Goal: Information Seeking & Learning: Learn about a topic

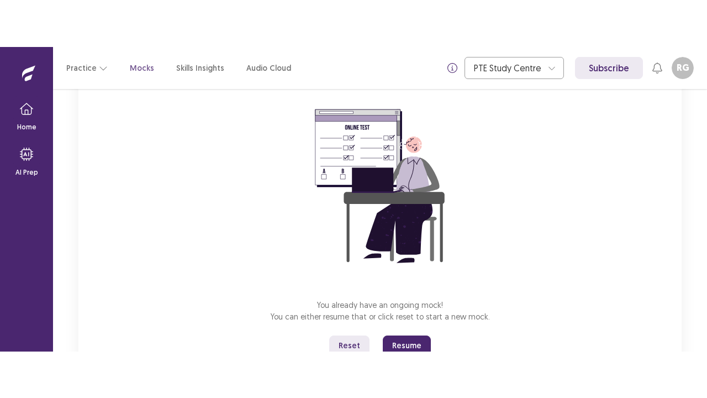
scroll to position [131, 0]
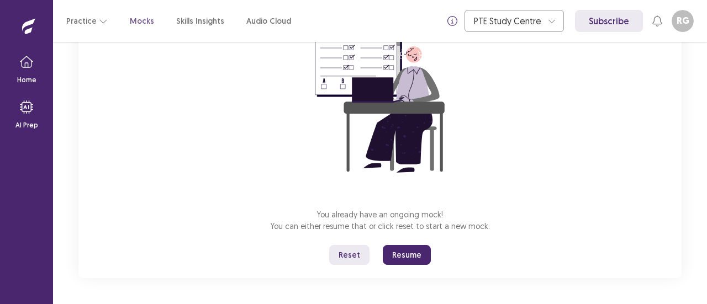
click at [405, 255] on button "Resume" at bounding box center [407, 255] width 48 height 20
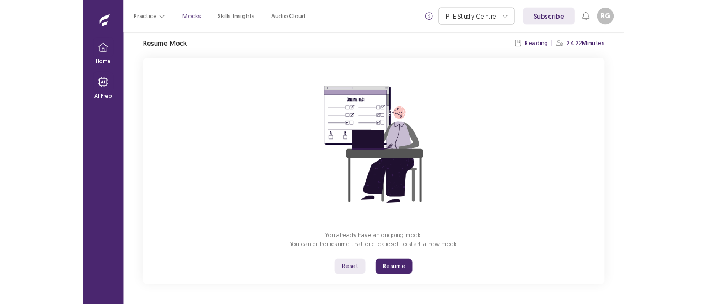
scroll to position [39, 0]
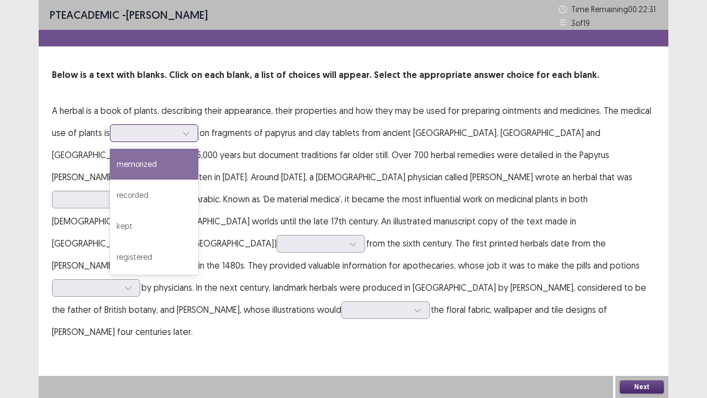
click at [191, 131] on div at bounding box center [186, 133] width 17 height 17
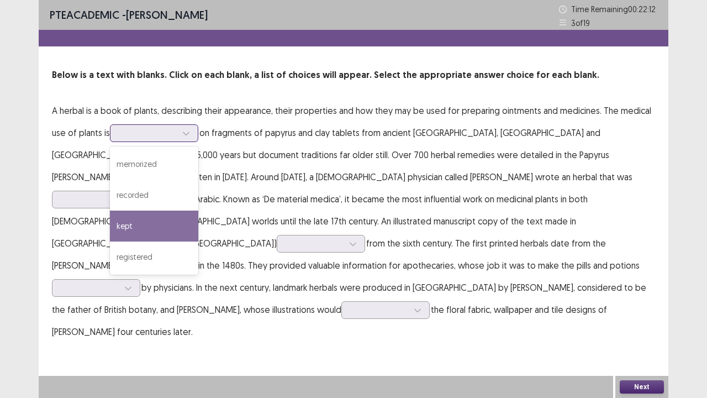
click at [128, 220] on div "kept" at bounding box center [154, 225] width 88 height 31
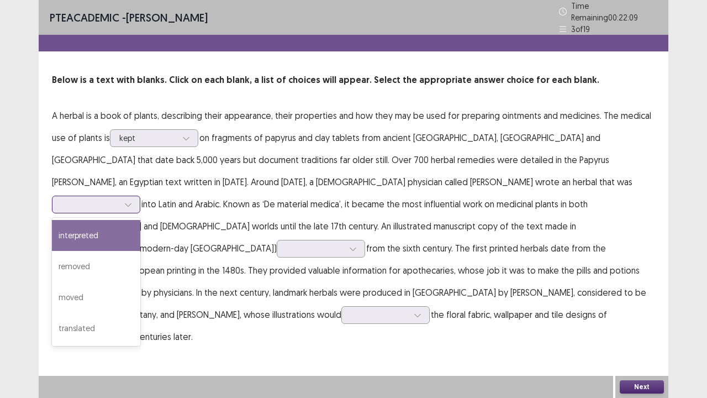
click at [132, 201] on icon at bounding box center [128, 205] width 8 height 8
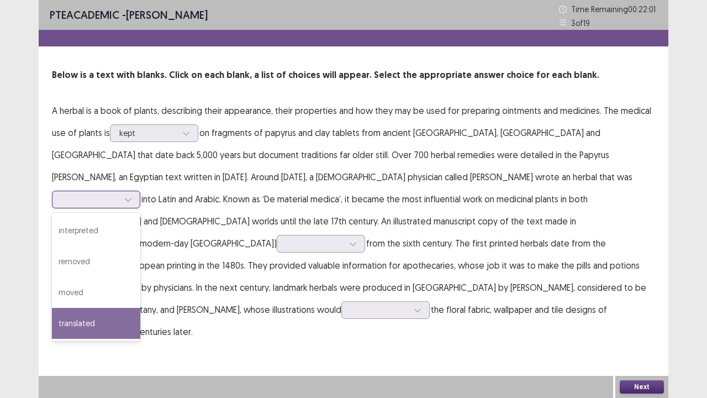
click at [140, 304] on div "translated" at bounding box center [96, 323] width 88 height 31
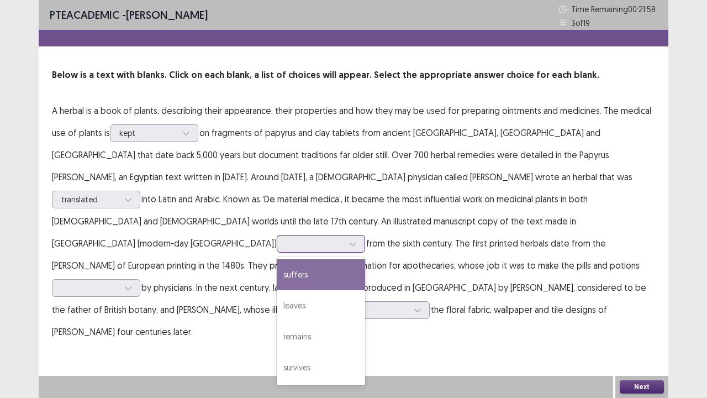
click at [349, 240] on icon at bounding box center [353, 244] width 8 height 8
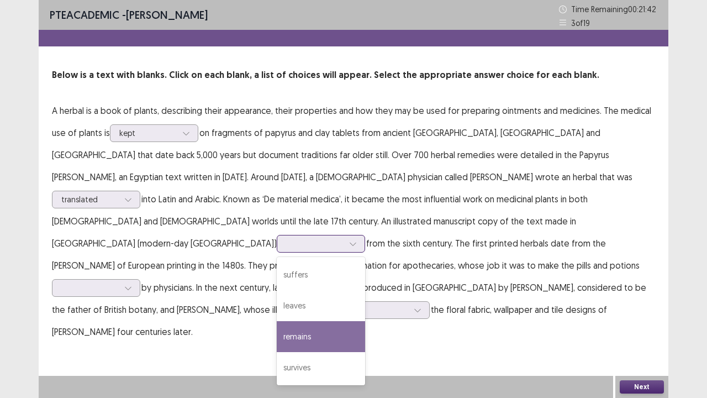
click at [277, 304] on div "remains" at bounding box center [321, 336] width 88 height 31
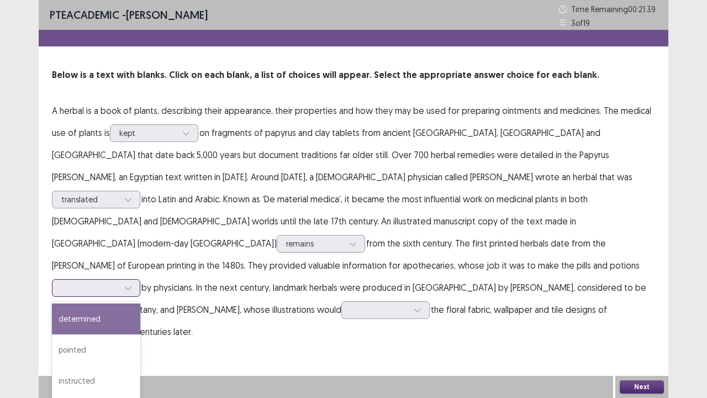
click at [132, 284] on icon at bounding box center [128, 288] width 8 height 8
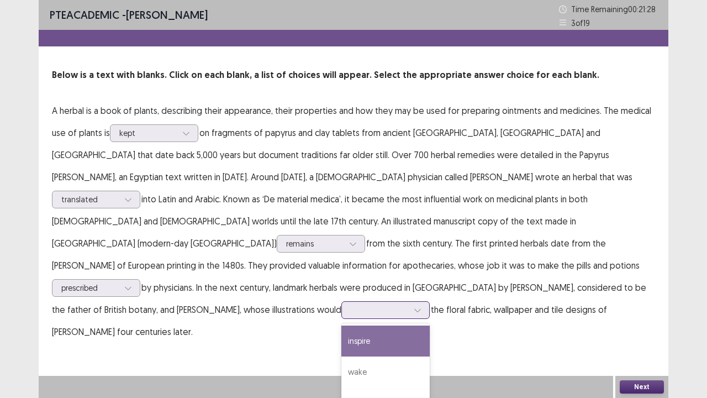
click at [414, 304] on icon at bounding box center [417, 310] width 6 height 3
click at [409, 302] on div at bounding box center [417, 310] width 17 height 17
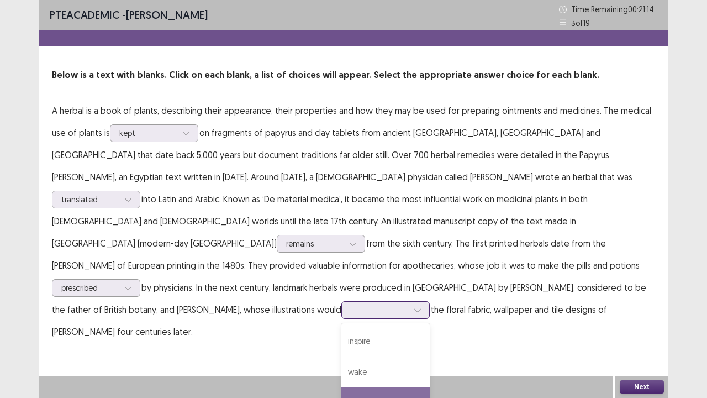
click at [341, 304] on div "stimulate" at bounding box center [385, 402] width 88 height 31
click at [639, 304] on button "Next" at bounding box center [642, 386] width 44 height 13
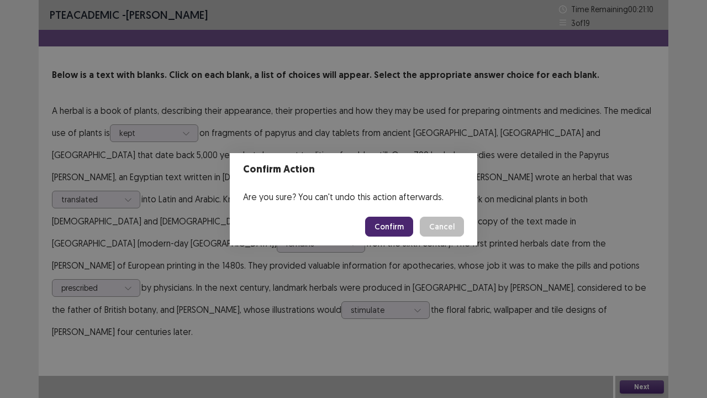
click at [383, 228] on button "Confirm" at bounding box center [389, 227] width 48 height 20
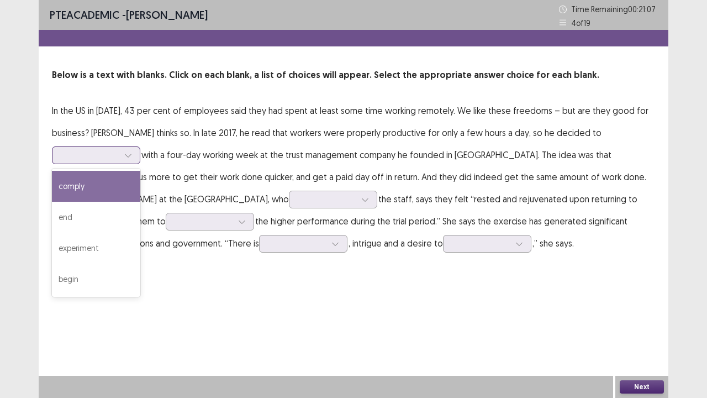
click at [129, 151] on icon at bounding box center [128, 155] width 8 height 8
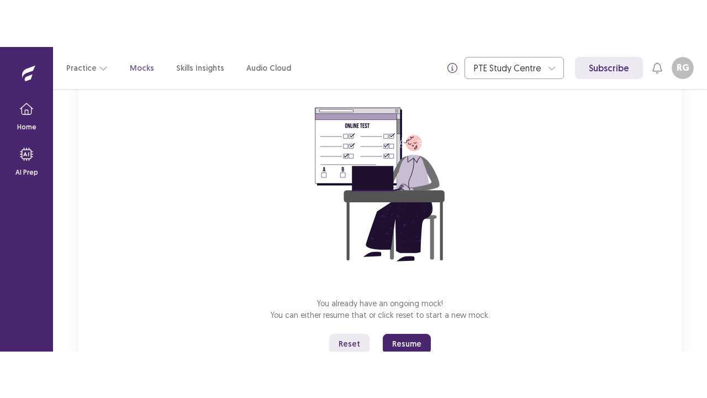
scroll to position [91, 0]
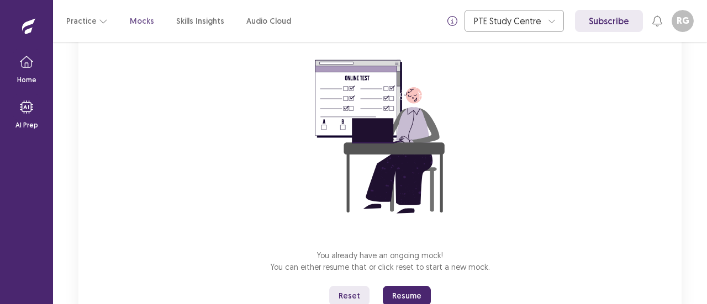
click at [406, 293] on button "Resume" at bounding box center [407, 296] width 48 height 20
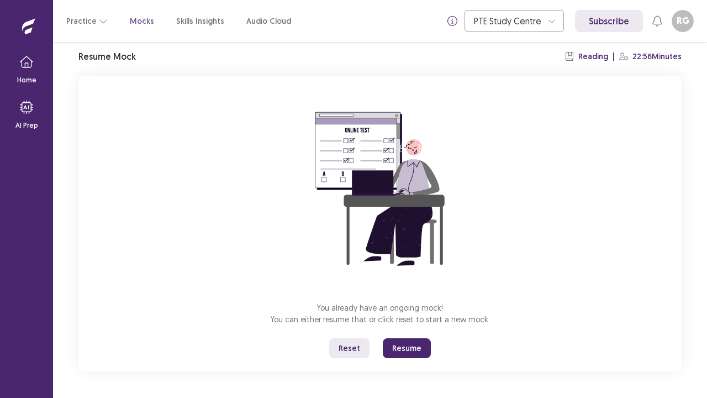
scroll to position [39, 0]
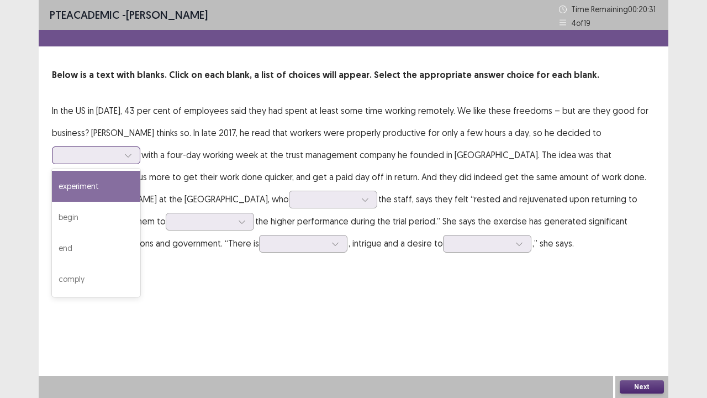
click at [127, 155] on icon at bounding box center [128, 155] width 8 height 8
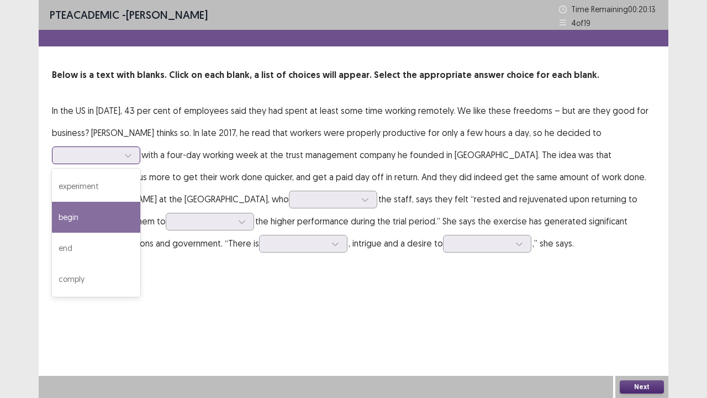
click at [70, 217] on div "begin" at bounding box center [96, 217] width 88 height 31
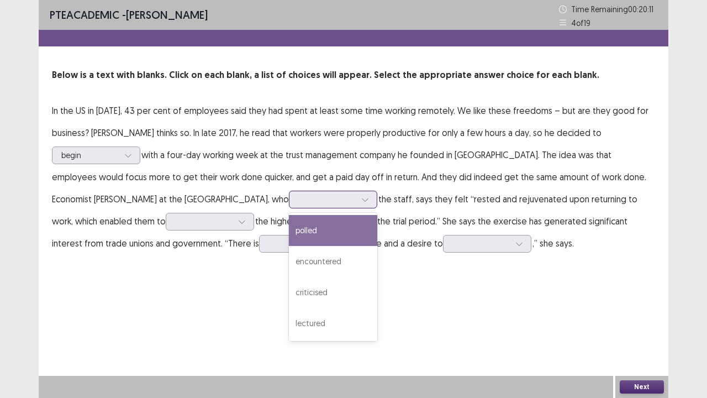
click at [361, 198] on icon at bounding box center [365, 200] width 8 height 8
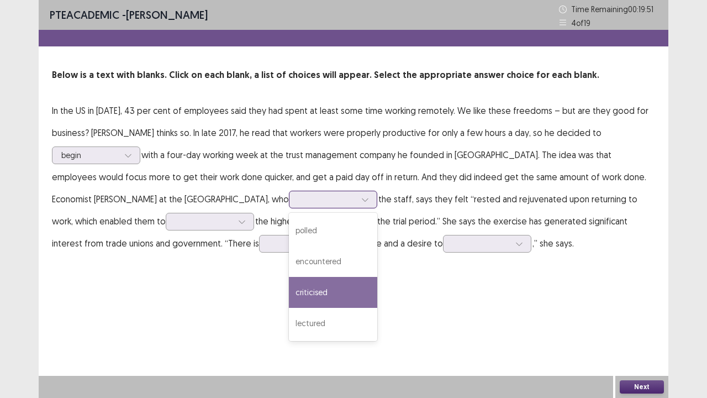
click at [289, 291] on div "criticised" at bounding box center [333, 292] width 88 height 31
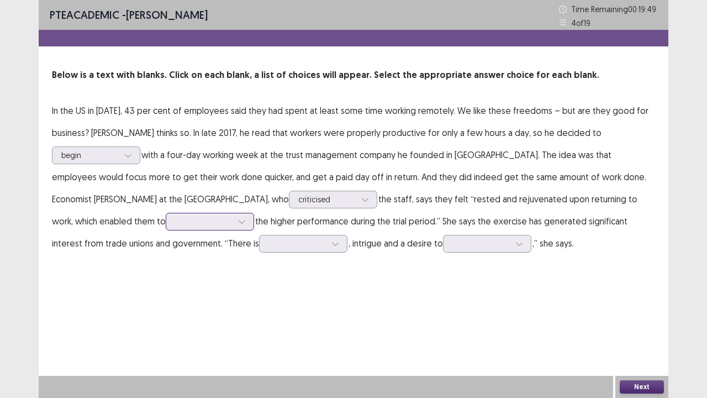
click at [238, 219] on icon at bounding box center [242, 222] width 8 height 8
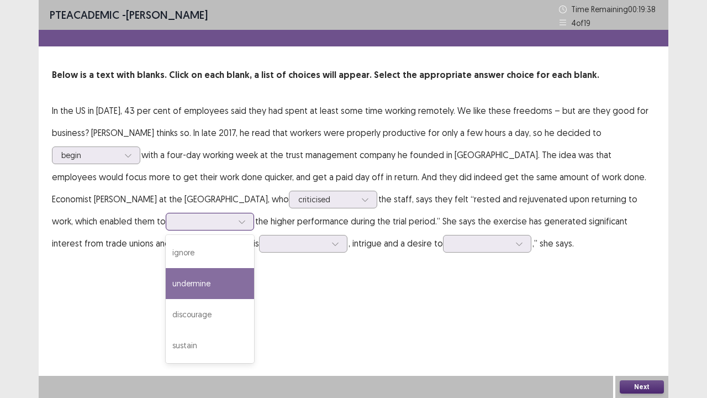
click at [166, 288] on div "undermine" at bounding box center [210, 283] width 88 height 31
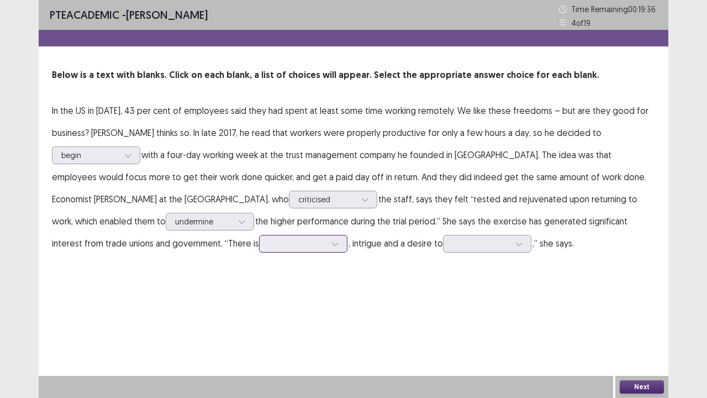
click at [331, 241] on icon at bounding box center [335, 244] width 8 height 8
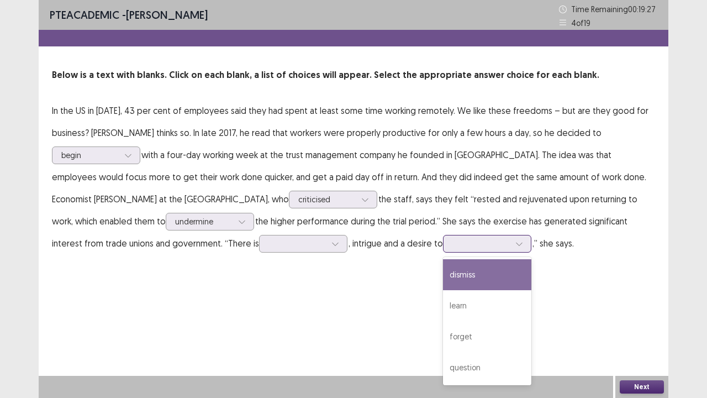
click at [515, 244] on icon at bounding box center [519, 244] width 8 height 8
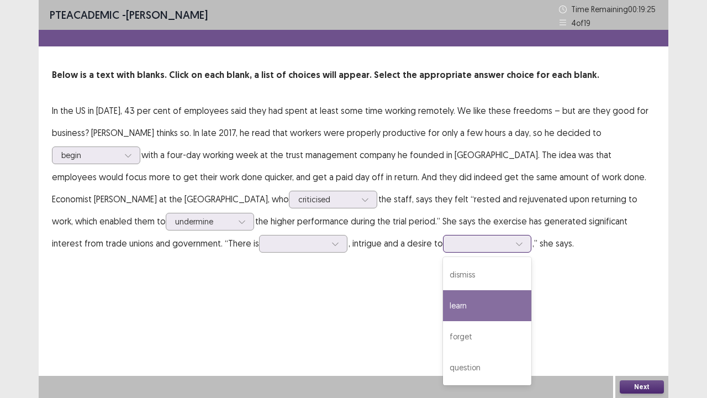
click at [443, 303] on div "learn" at bounding box center [487, 305] width 88 height 31
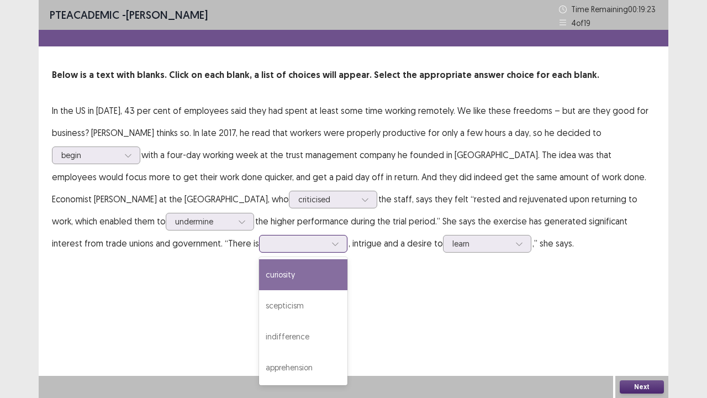
click at [331, 244] on icon at bounding box center [335, 244] width 8 height 8
click at [259, 274] on div "curiosity" at bounding box center [303, 274] width 88 height 31
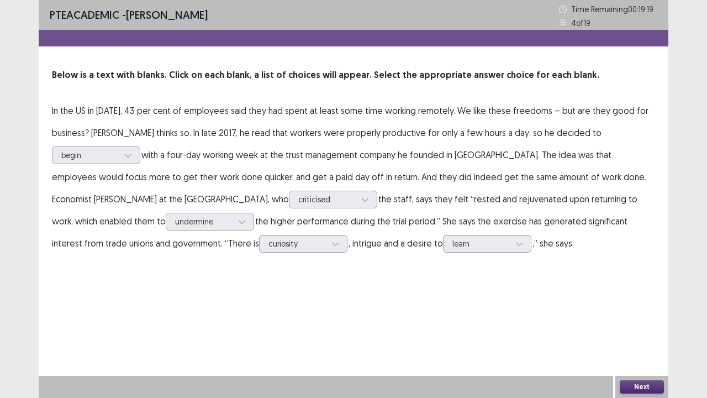
click at [651, 304] on button "Next" at bounding box center [642, 386] width 44 height 13
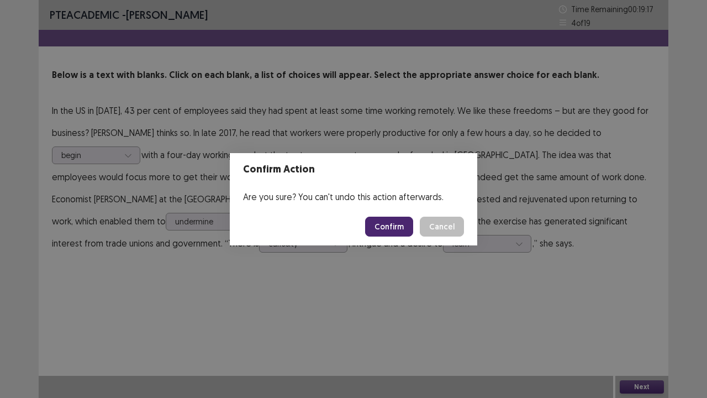
click at [397, 231] on button "Confirm" at bounding box center [389, 227] width 48 height 20
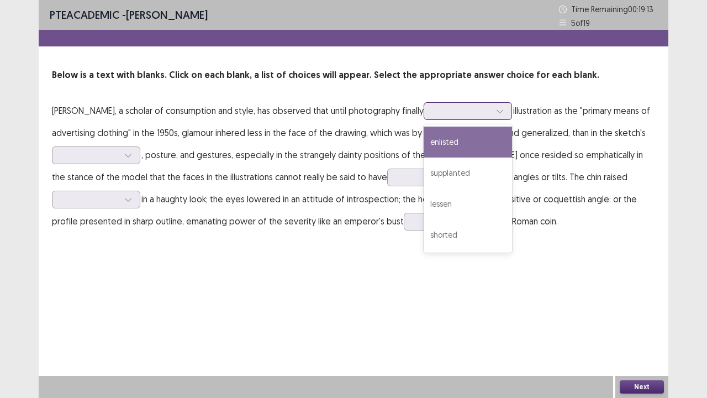
click at [496, 112] on icon at bounding box center [500, 111] width 8 height 8
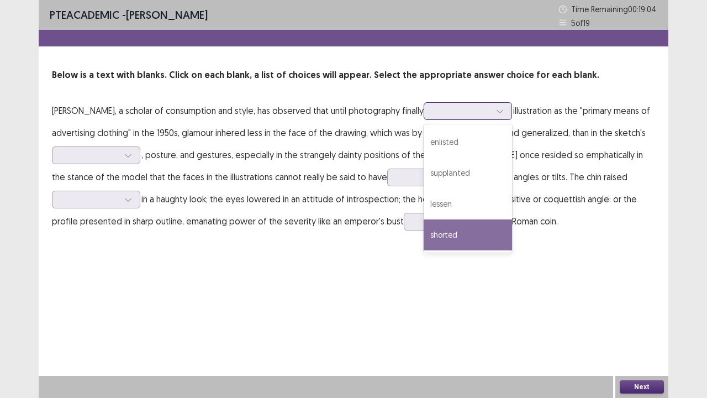
click at [429, 233] on div "shorted" at bounding box center [468, 234] width 88 height 31
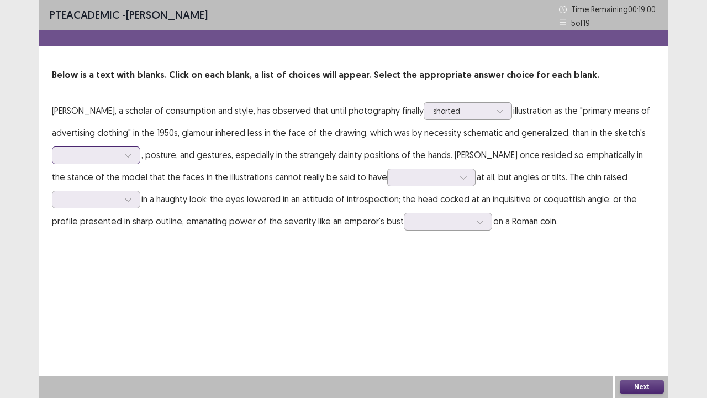
click at [129, 157] on icon at bounding box center [128, 155] width 8 height 8
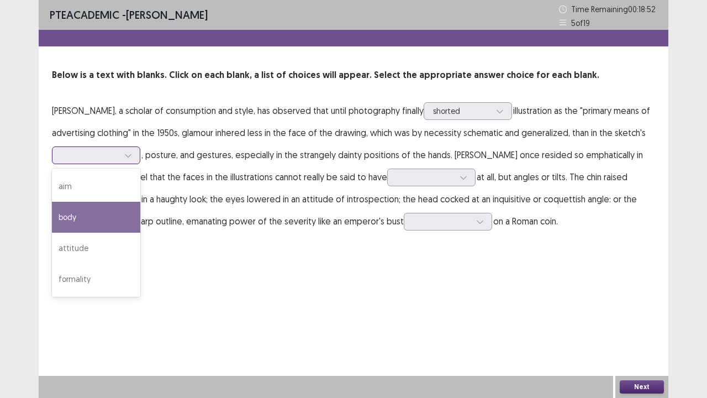
click at [78, 222] on div "body" at bounding box center [96, 217] width 88 height 31
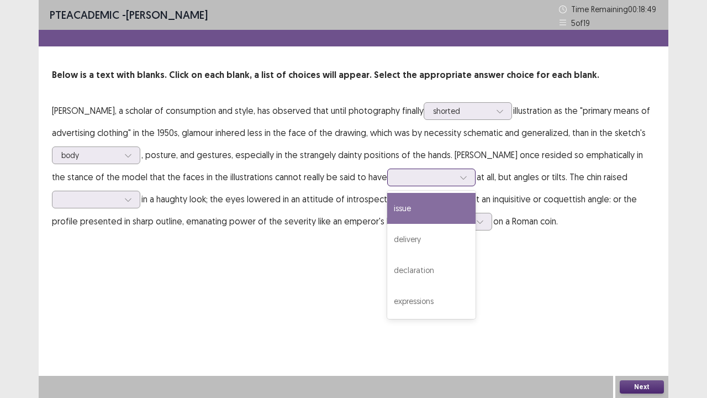
click at [455, 178] on div at bounding box center [463, 177] width 17 height 17
click at [391, 203] on div "issue" at bounding box center [431, 208] width 88 height 31
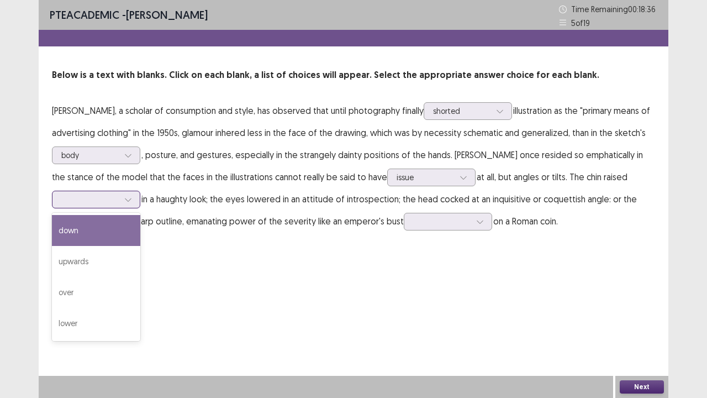
click at [130, 196] on icon at bounding box center [128, 200] width 8 height 8
click at [115, 228] on div "down" at bounding box center [96, 230] width 88 height 31
click at [136, 197] on div "down" at bounding box center [96, 200] width 88 height 18
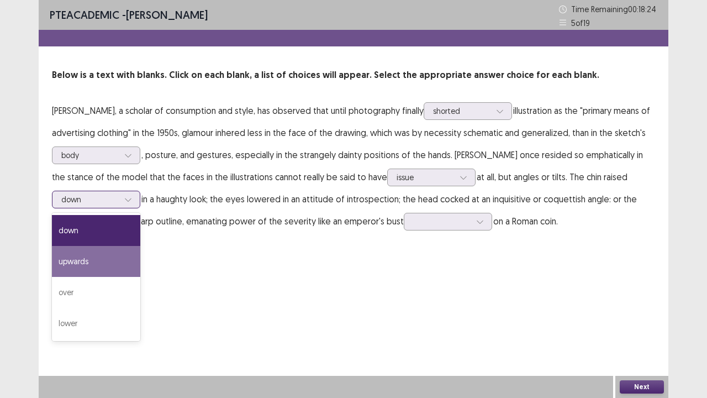
click at [106, 264] on div "upwards" at bounding box center [96, 261] width 88 height 31
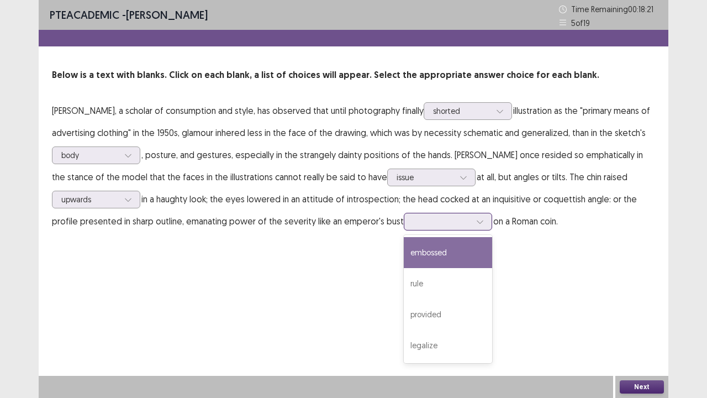
click at [478, 225] on div at bounding box center [480, 221] width 17 height 17
click at [447, 251] on div "embossed" at bounding box center [448, 252] width 88 height 31
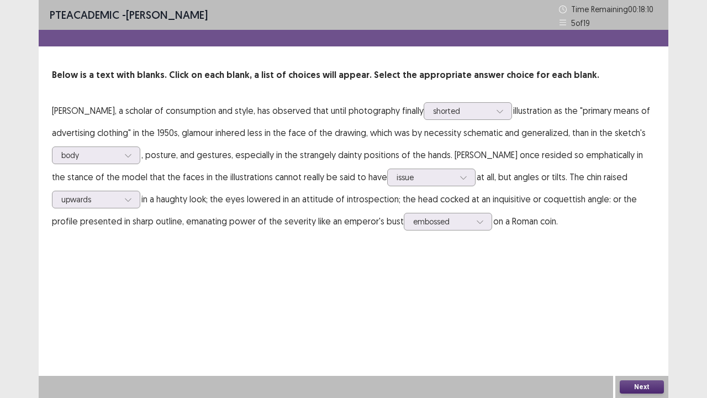
click at [642, 304] on button "Next" at bounding box center [642, 386] width 44 height 13
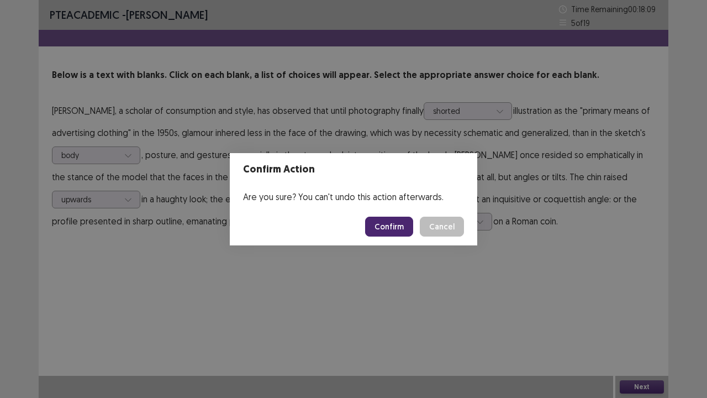
click at [383, 223] on button "Confirm" at bounding box center [389, 227] width 48 height 20
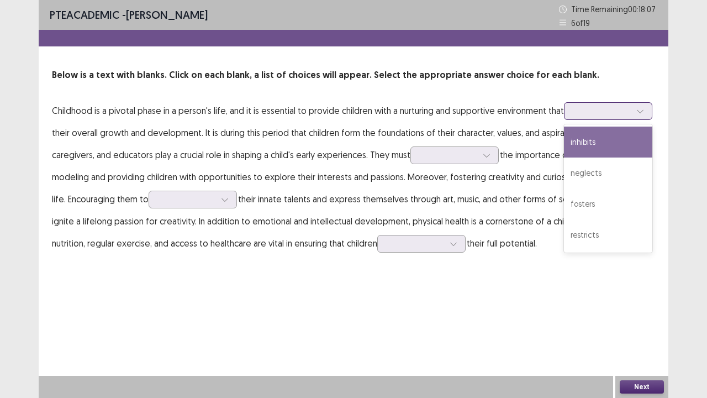
click at [642, 110] on icon at bounding box center [640, 111] width 8 height 8
click at [616, 145] on div "inhibits" at bounding box center [608, 141] width 88 height 31
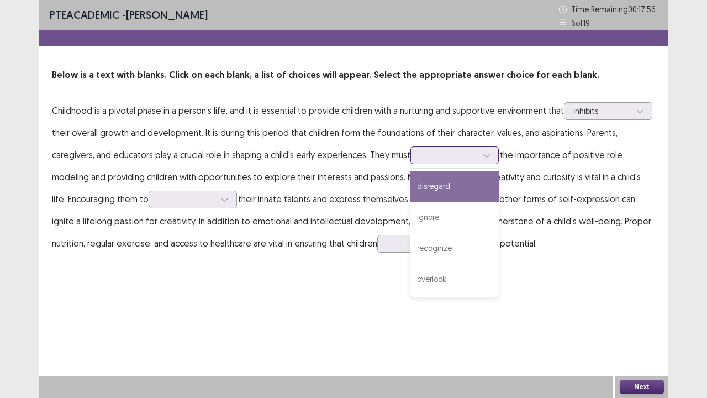
click at [493, 152] on div at bounding box center [486, 155] width 17 height 17
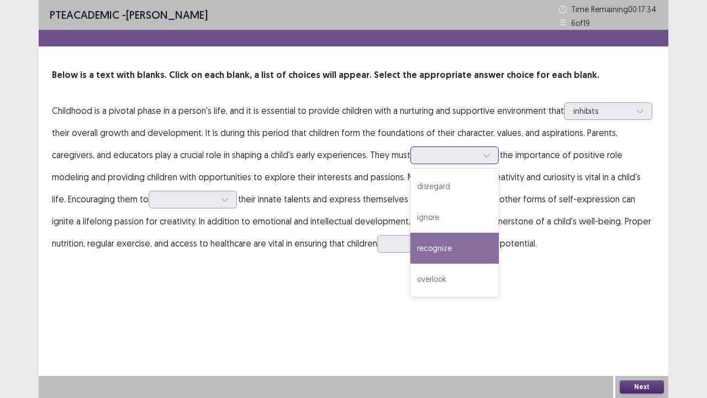
click at [437, 250] on div "recognize" at bounding box center [454, 248] width 88 height 31
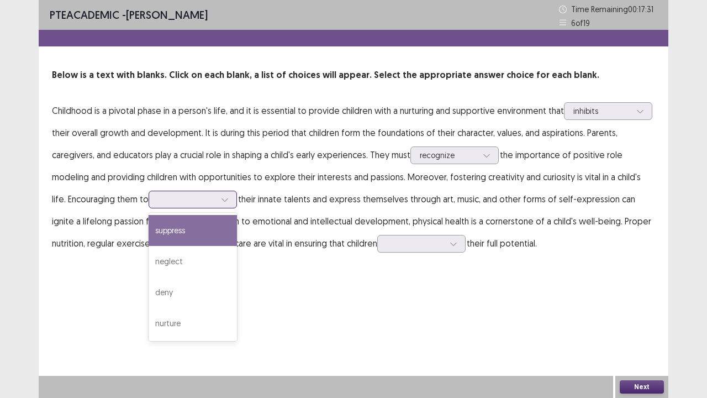
click at [221, 199] on icon at bounding box center [225, 200] width 8 height 8
click at [183, 234] on div "suppress" at bounding box center [193, 230] width 88 height 31
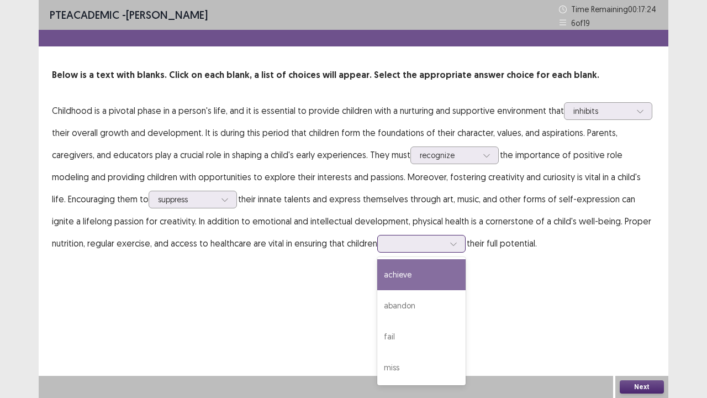
click at [445, 247] on div at bounding box center [453, 243] width 17 height 17
click at [401, 270] on div "achieve" at bounding box center [421, 274] width 88 height 31
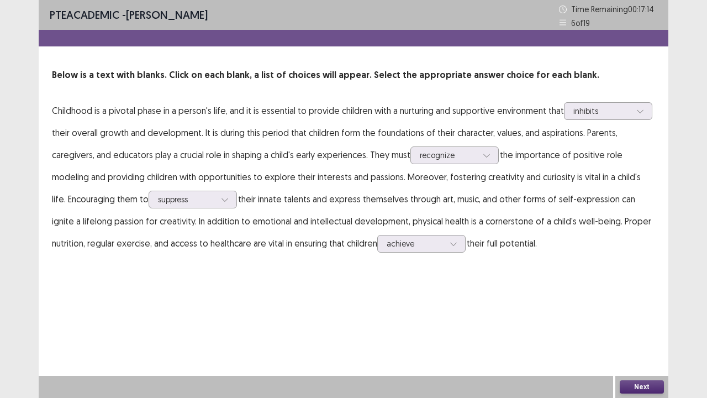
click at [642, 304] on button "Next" at bounding box center [642, 386] width 44 height 13
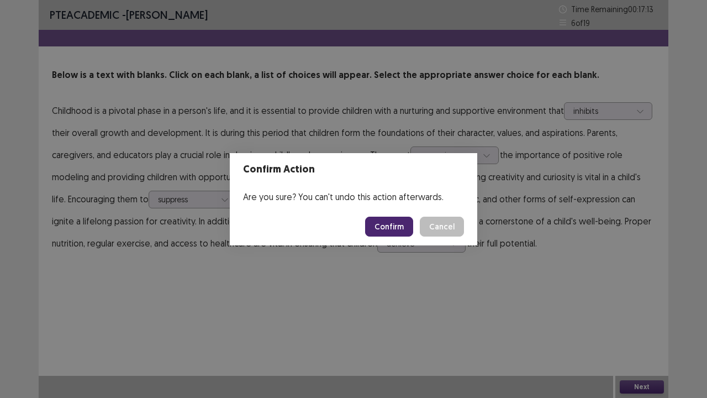
click at [391, 231] on button "Confirm" at bounding box center [389, 227] width 48 height 20
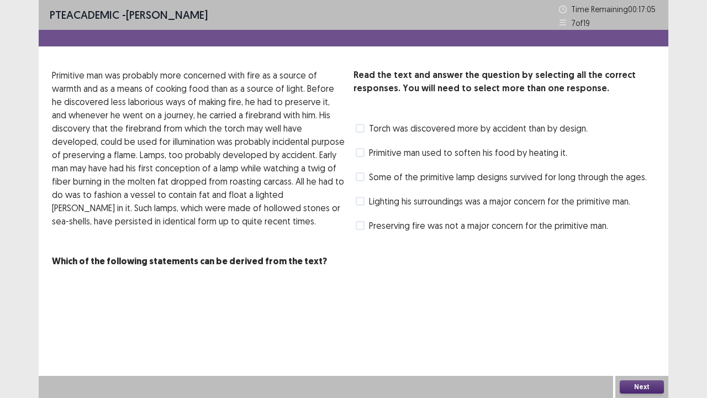
click at [366, 154] on label "Primitive man used to soften his food by heating it." at bounding box center [462, 152] width 212 height 13
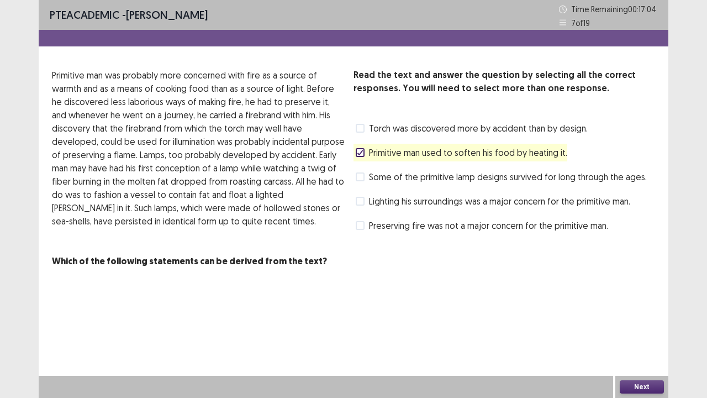
click at [626, 304] on button "Next" at bounding box center [642, 386] width 44 height 13
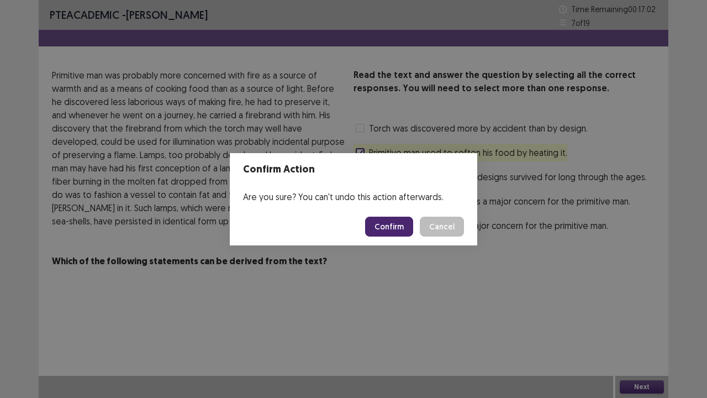
click at [391, 219] on button "Confirm" at bounding box center [389, 227] width 48 height 20
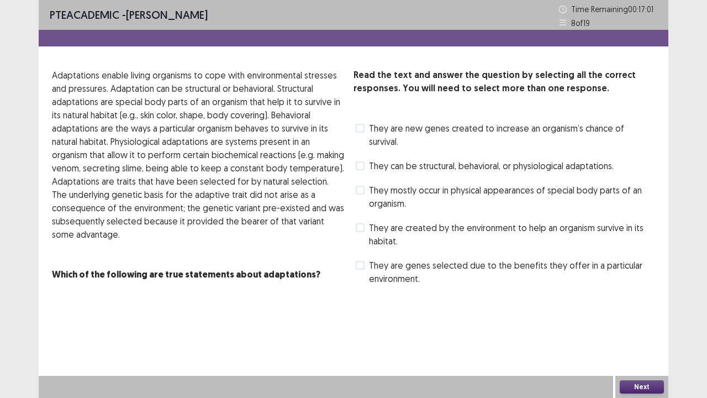
click at [378, 183] on span "They mostly occur in physical appearances of special body parts of an organism." at bounding box center [512, 196] width 286 height 27
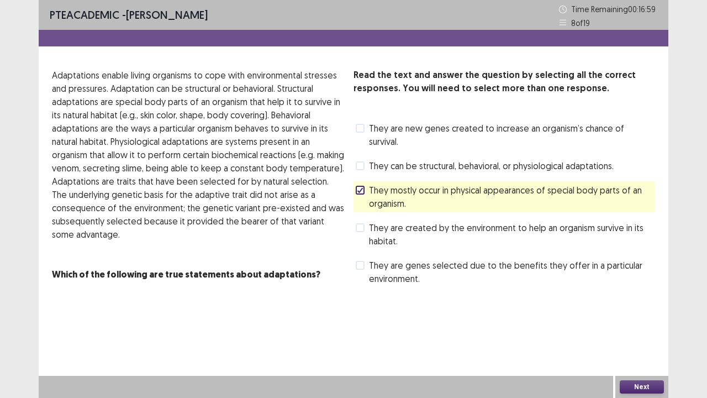
click at [632, 304] on button "Next" at bounding box center [642, 386] width 44 height 13
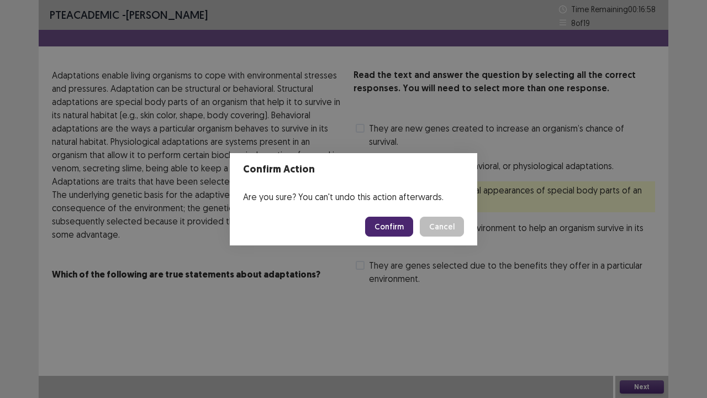
click at [383, 220] on button "Confirm" at bounding box center [389, 227] width 48 height 20
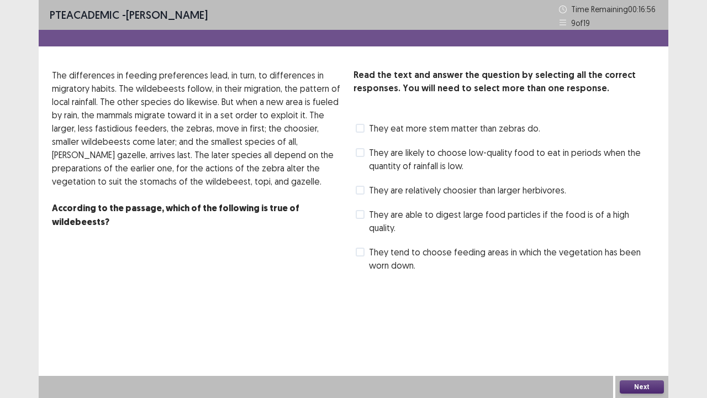
click at [368, 125] on label "They eat more stem matter than zebras do." at bounding box center [448, 128] width 184 height 13
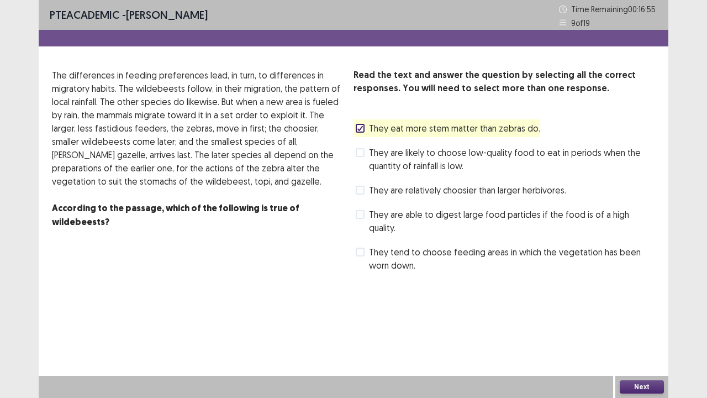
click at [630, 304] on button "Next" at bounding box center [642, 386] width 44 height 13
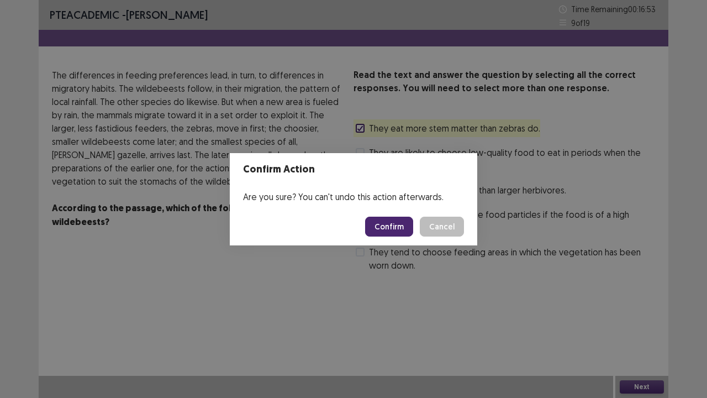
click at [400, 218] on button "Confirm" at bounding box center [389, 227] width 48 height 20
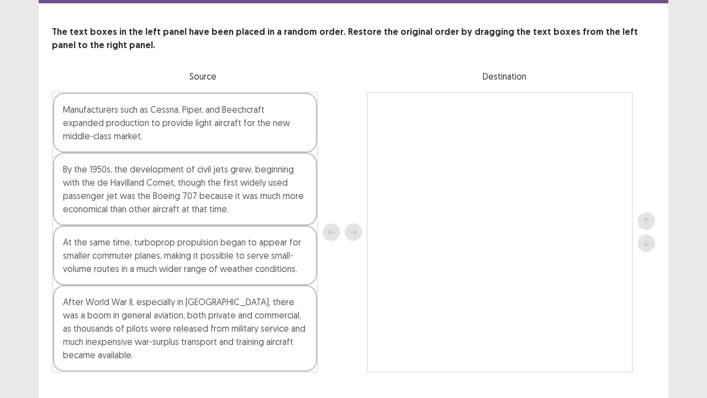
scroll to position [44, 0]
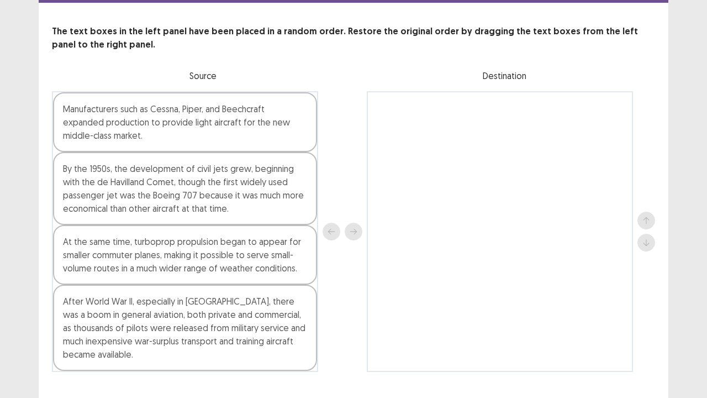
drag, startPoint x: 238, startPoint y: 335, endPoint x: 376, endPoint y: 393, distance: 150.3
click at [376, 304] on div "PTE academic - [PERSON_NAME] Time Remaining 00 : 16 : 28 10 of 19 The text boxe…" at bounding box center [354, 174] width 630 height 437
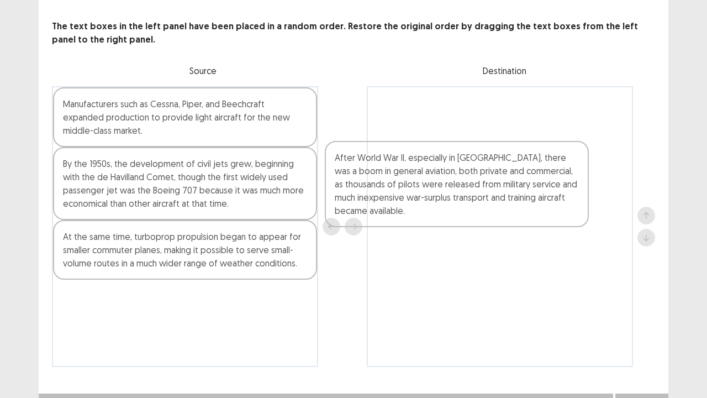
drag, startPoint x: 220, startPoint y: 325, endPoint x: 496, endPoint y: 181, distance: 311.3
click at [496, 181] on div "Manufacturers such as Cessna, Piper, and Beechcraft expanded production to prov…" at bounding box center [353, 226] width 603 height 281
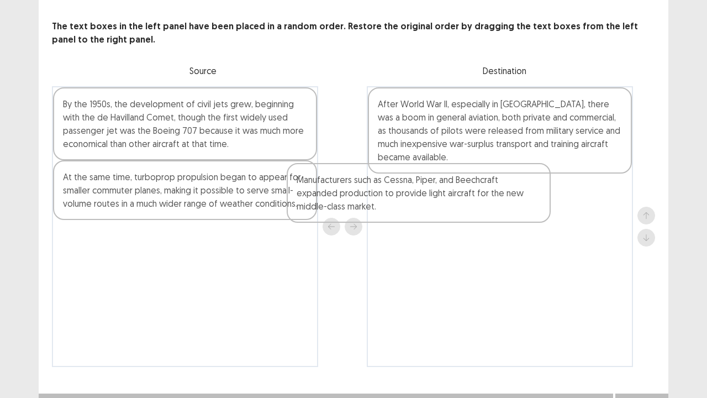
drag, startPoint x: 294, startPoint y: 130, endPoint x: 542, endPoint y: 207, distance: 260.0
click at [542, 207] on div "Manufacturers such as Cessna, Piper, and Beechcraft expanded production to prov…" at bounding box center [353, 226] width 603 height 281
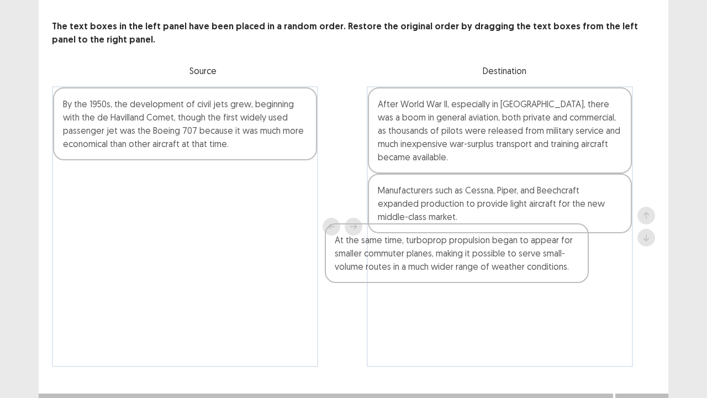
drag, startPoint x: 279, startPoint y: 201, endPoint x: 561, endPoint y: 267, distance: 290.1
click at [561, 267] on div "By the 1950s, the development of civil jets grew, beginning with the de Havilla…" at bounding box center [353, 226] width 603 height 281
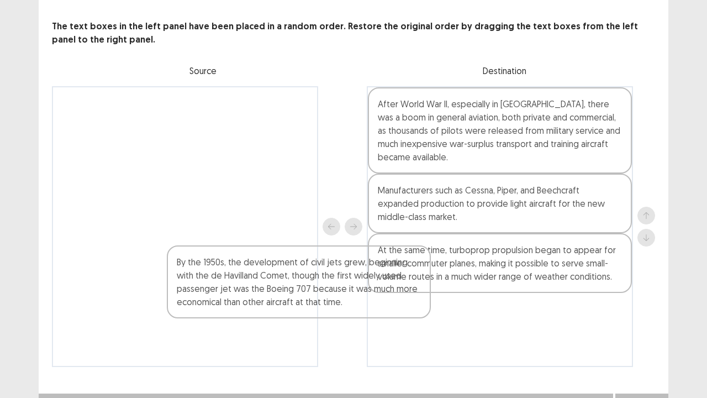
drag, startPoint x: 204, startPoint y: 122, endPoint x: 342, endPoint y: 294, distance: 220.8
click at [342, 294] on div "By the 1950s, the development of civil jets grew, beginning with the de Havilla…" at bounding box center [353, 226] width 603 height 281
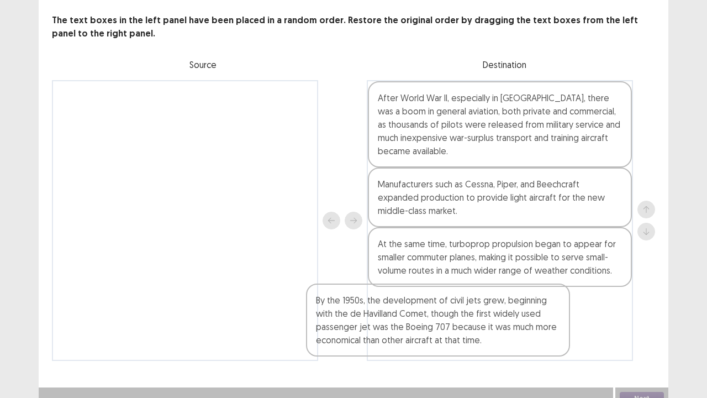
scroll to position [66, 0]
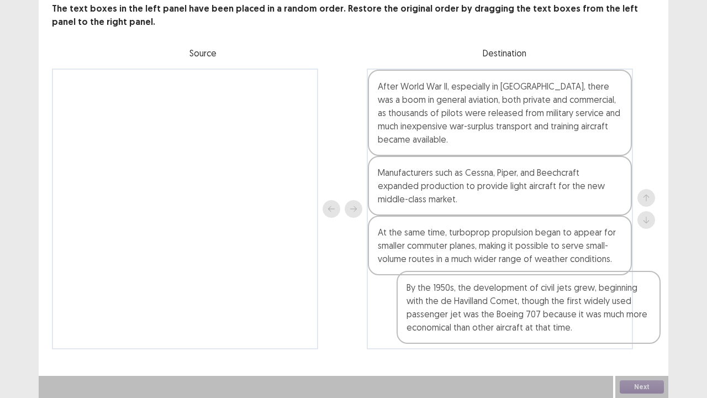
drag, startPoint x: 197, startPoint y: 145, endPoint x: 549, endPoint y: 334, distance: 399.6
click at [549, 304] on div "By the 1950s, the development of civil jets grew, beginning with the de Havilla…" at bounding box center [353, 208] width 603 height 281
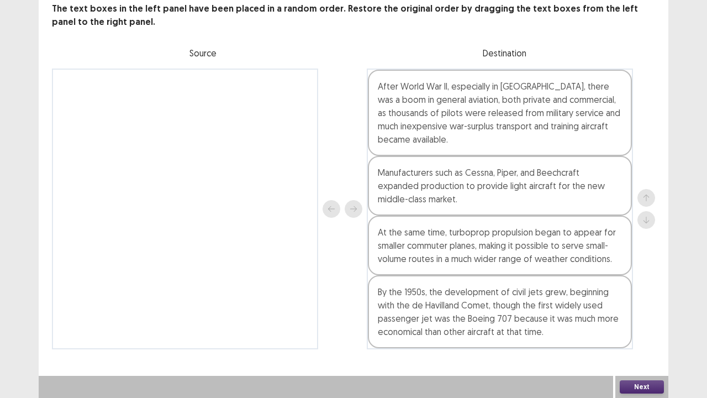
click at [640, 304] on button "Next" at bounding box center [642, 386] width 44 height 13
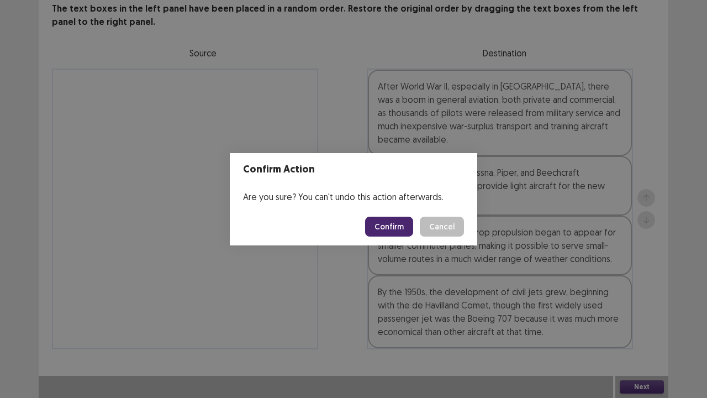
click at [683, 250] on div "Confirm Action Are you sure? You can't undo this action afterwards. Confirm Can…" at bounding box center [353, 199] width 707 height 398
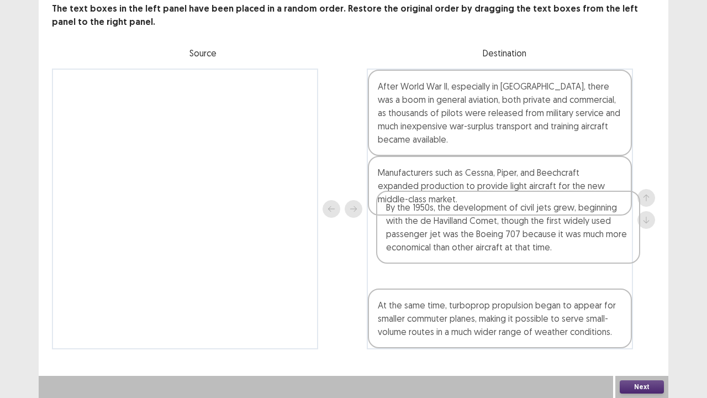
drag, startPoint x: 474, startPoint y: 333, endPoint x: 483, endPoint y: 245, distance: 88.3
click at [483, 245] on div "After World War II, especially in [GEOGRAPHIC_DATA], there was a boom in genera…" at bounding box center [500, 208] width 266 height 281
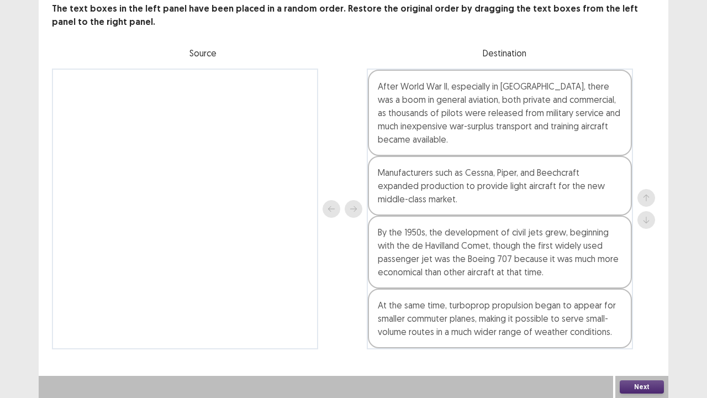
click at [627, 304] on button "Next" at bounding box center [642, 386] width 44 height 13
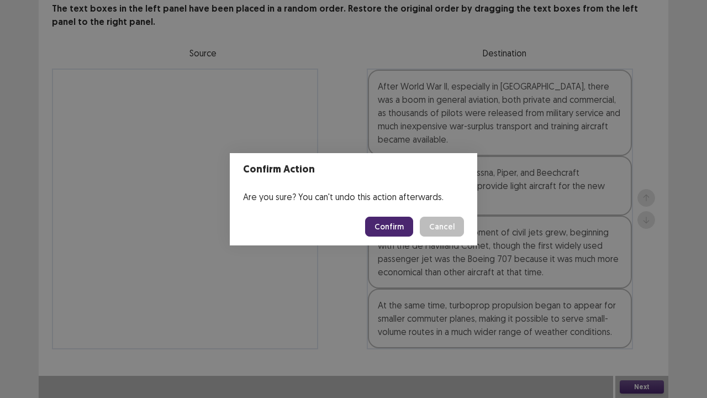
click at [401, 226] on button "Confirm" at bounding box center [389, 227] width 48 height 20
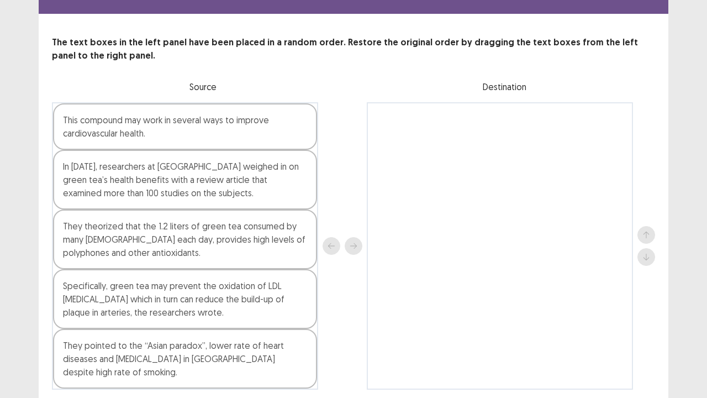
scroll to position [32, 0]
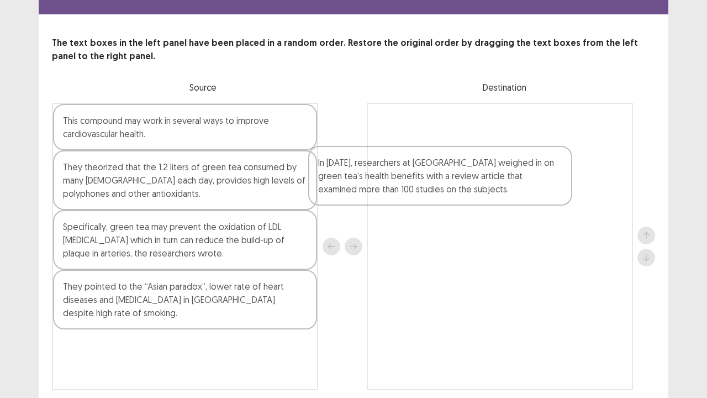
drag, startPoint x: 223, startPoint y: 187, endPoint x: 483, endPoint y: 182, distance: 260.2
click at [483, 182] on div "This compound may work in several ways to improve cardiovascular health. In [DA…" at bounding box center [353, 246] width 603 height 287
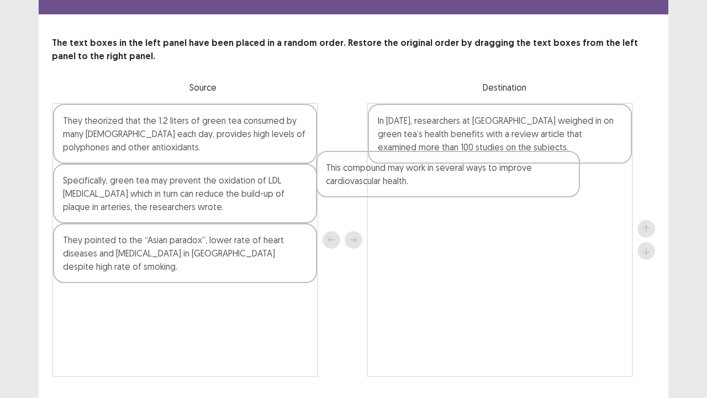
drag, startPoint x: 249, startPoint y: 141, endPoint x: 519, endPoint y: 191, distance: 274.0
click at [519, 191] on div "This compound may work in several ways to improve cardiovascular health. They t…" at bounding box center [353, 240] width 603 height 274
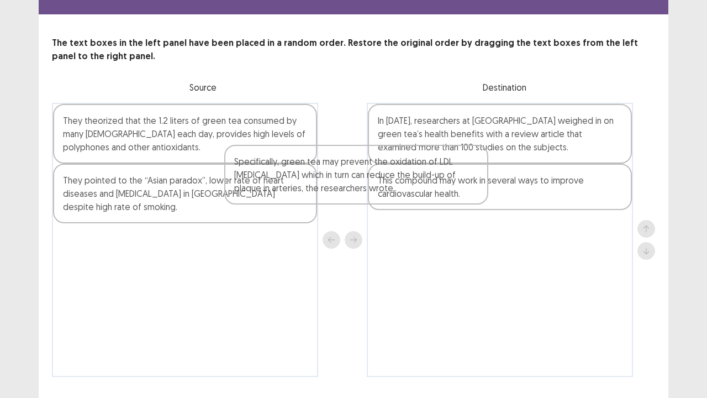
drag, startPoint x: 288, startPoint y: 196, endPoint x: 476, endPoint y: 177, distance: 188.8
click at [476, 177] on div "They theorized that the 1.2 liters of green tea consumed by many [DEMOGRAPHIC_D…" at bounding box center [353, 240] width 603 height 274
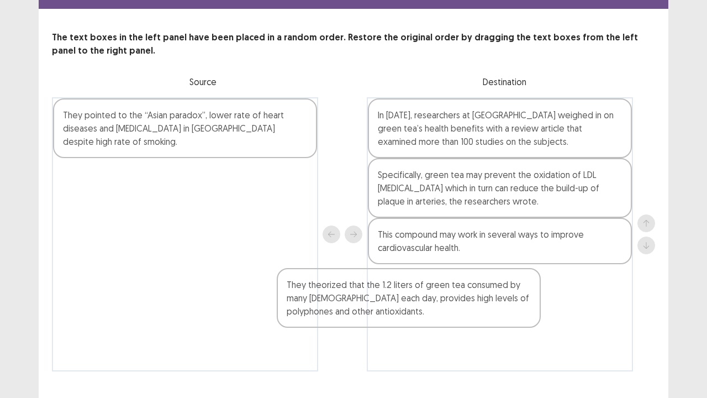
scroll to position [40, 0]
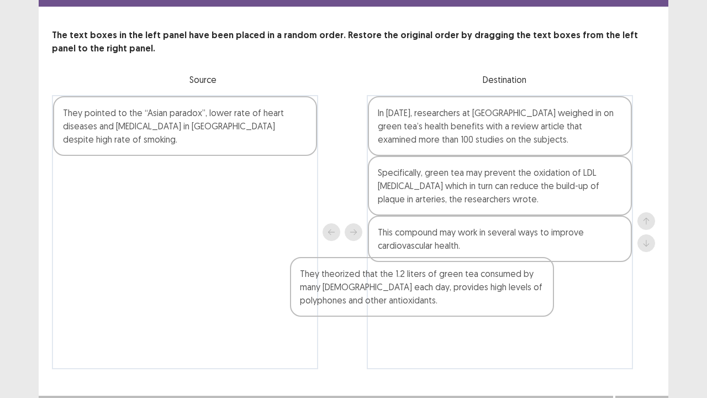
drag, startPoint x: 255, startPoint y: 155, endPoint x: 497, endPoint y: 313, distance: 288.9
click at [497, 304] on div "They theorized that the 1.2 liters of green tea consumed by many [DEMOGRAPHIC_D…" at bounding box center [353, 232] width 603 height 274
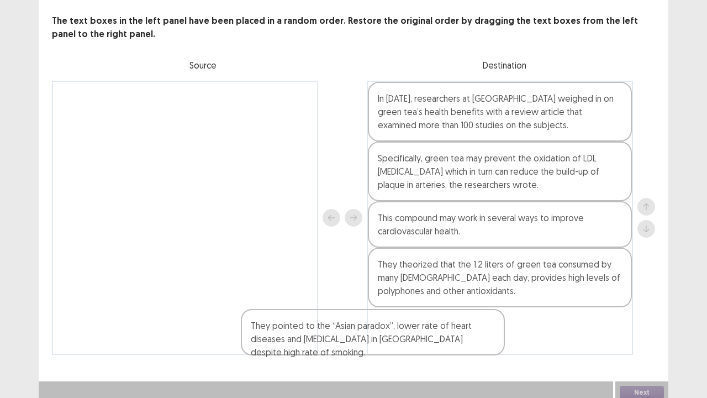
scroll to position [60, 0]
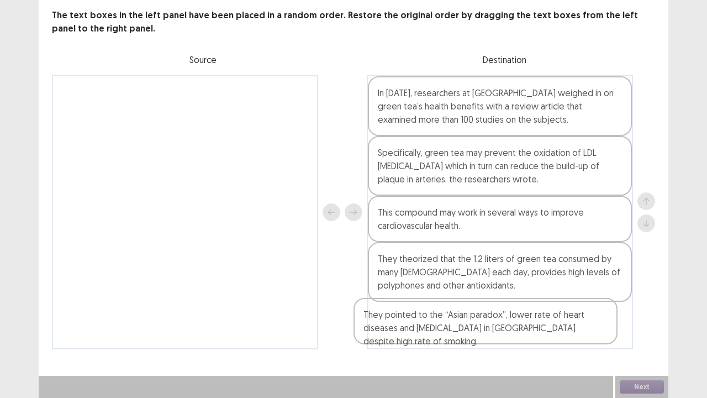
drag, startPoint x: 249, startPoint y: 128, endPoint x: 555, endPoint y: 336, distance: 370.1
click at [555, 304] on div "They pointed to the “Asian paradox”, lower rate of heart diseases and [MEDICAL_…" at bounding box center [353, 212] width 603 height 274
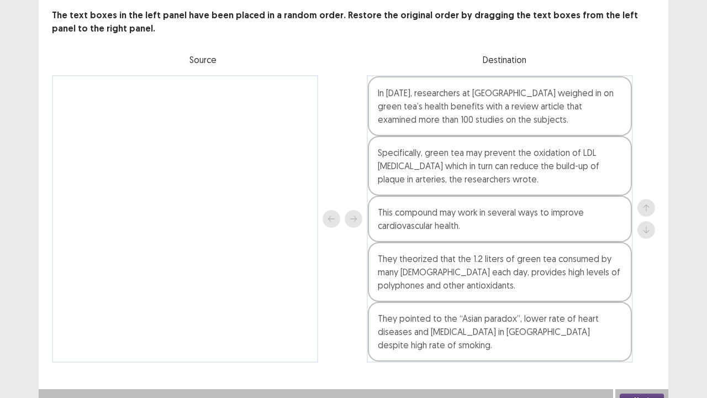
click at [637, 304] on button "Next" at bounding box center [642, 399] width 44 height 13
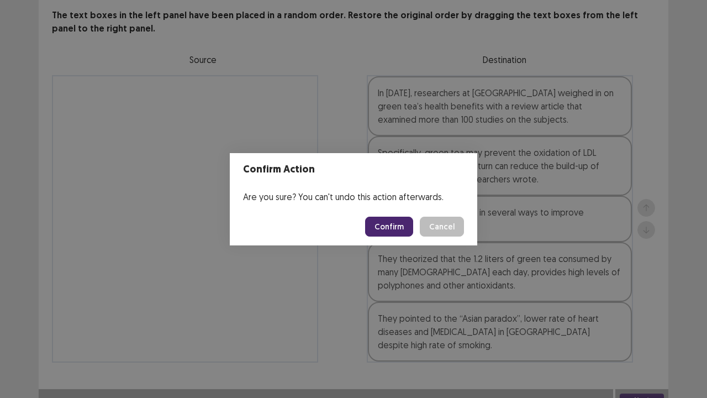
click at [399, 228] on button "Confirm" at bounding box center [389, 227] width 48 height 20
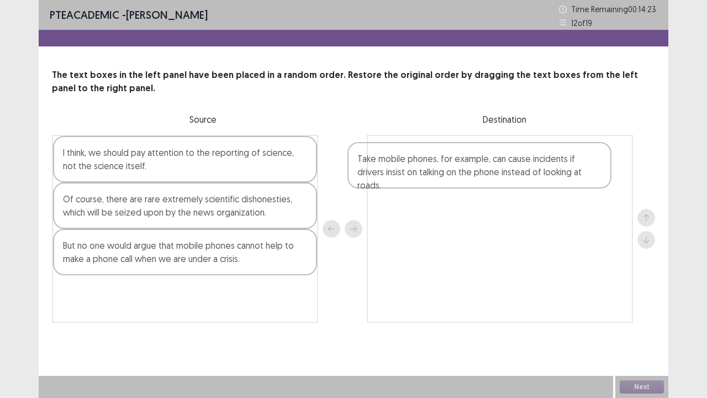
drag, startPoint x: 220, startPoint y: 160, endPoint x: 521, endPoint y: 167, distance: 301.1
click at [521, 167] on div "Take mobile phones, for example, can cause incidents if drivers insist on talki…" at bounding box center [353, 229] width 603 height 188
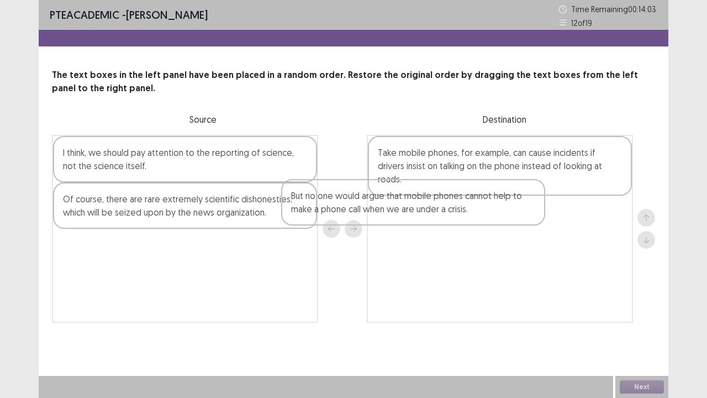
drag, startPoint x: 263, startPoint y: 261, endPoint x: 503, endPoint y: 210, distance: 245.1
click at [503, 210] on div "I think, we should pay attention to the reporting of science, not the science i…" at bounding box center [353, 229] width 603 height 188
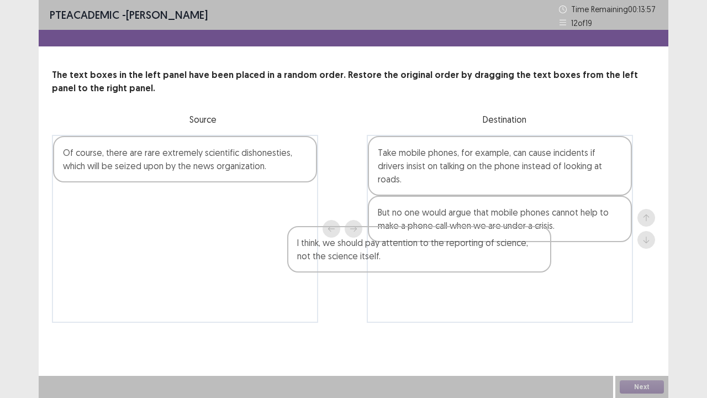
drag, startPoint x: 291, startPoint y: 180, endPoint x: 542, endPoint y: 268, distance: 267.1
click at [542, 268] on div "I think, we should pay attention to the reporting of science, not the science i…" at bounding box center [353, 229] width 603 height 188
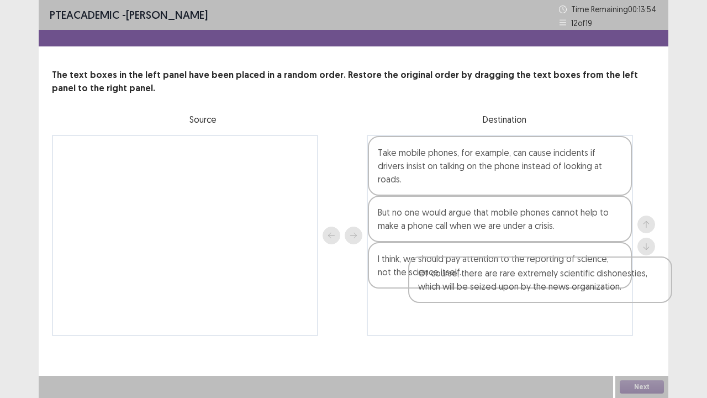
drag, startPoint x: 253, startPoint y: 157, endPoint x: 629, endPoint y: 284, distance: 396.5
click at [629, 284] on div "Of course, there are rare extremely scientific dishonesties, which will be seiz…" at bounding box center [353, 235] width 603 height 201
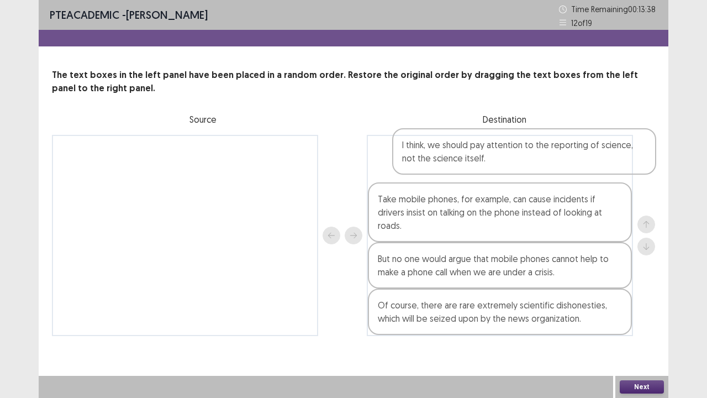
drag, startPoint x: 461, startPoint y: 266, endPoint x: 487, endPoint y: 147, distance: 121.7
click at [487, 147] on div "Take mobile phones, for example, can cause incidents if drivers insist on talki…" at bounding box center [500, 235] width 266 height 201
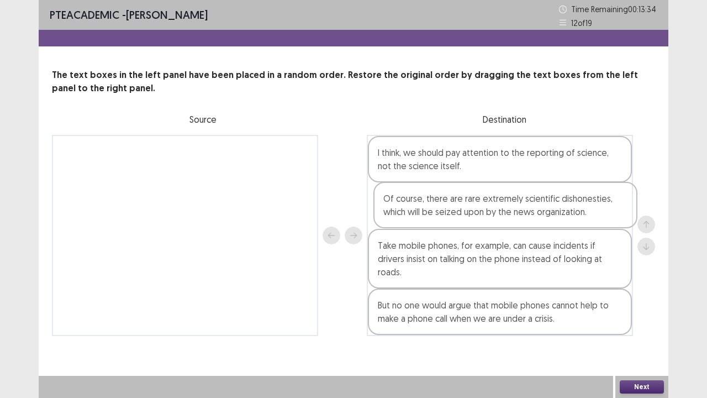
drag, startPoint x: 457, startPoint y: 307, endPoint x: 464, endPoint y: 209, distance: 98.5
click at [464, 209] on div "I think, we should pay attention to the reporting of science, not the science i…" at bounding box center [500, 235] width 266 height 201
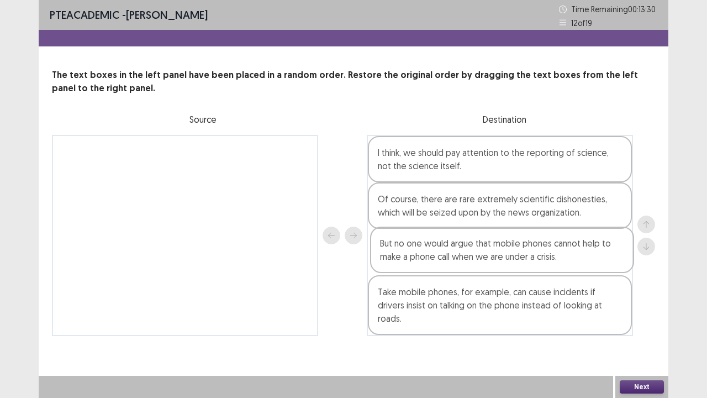
drag, startPoint x: 465, startPoint y: 310, endPoint x: 468, endPoint y: 252, distance: 58.1
click at [468, 252] on div "I think, we should pay attention to the reporting of science, not the science i…" at bounding box center [500, 235] width 266 height 201
click at [642, 304] on button "Next" at bounding box center [642, 386] width 44 height 13
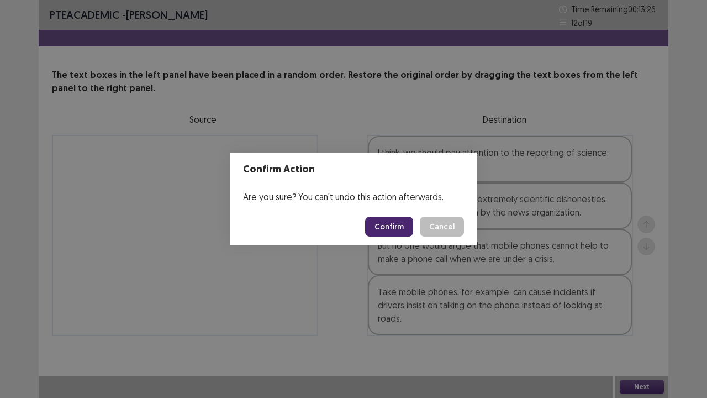
click at [389, 224] on button "Confirm" at bounding box center [389, 227] width 48 height 20
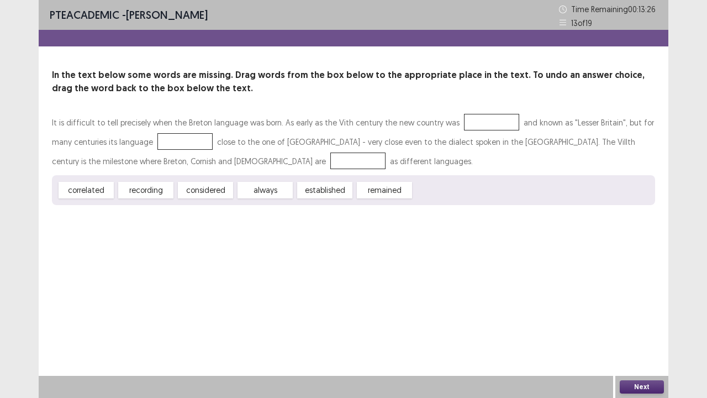
click at [389, 224] on div "PTE academic - [PERSON_NAME] Time Remaining 00 : 13 : 26 13 of 19 In the text b…" at bounding box center [354, 113] width 630 height 227
drag, startPoint x: 284, startPoint y: 191, endPoint x: 497, endPoint y: 123, distance: 223.8
drag, startPoint x: 330, startPoint y: 194, endPoint x: 171, endPoint y: 147, distance: 166.6
drag, startPoint x: 205, startPoint y: 193, endPoint x: 190, endPoint y: 160, distance: 36.6
click at [632, 304] on button "Next" at bounding box center [642, 386] width 44 height 13
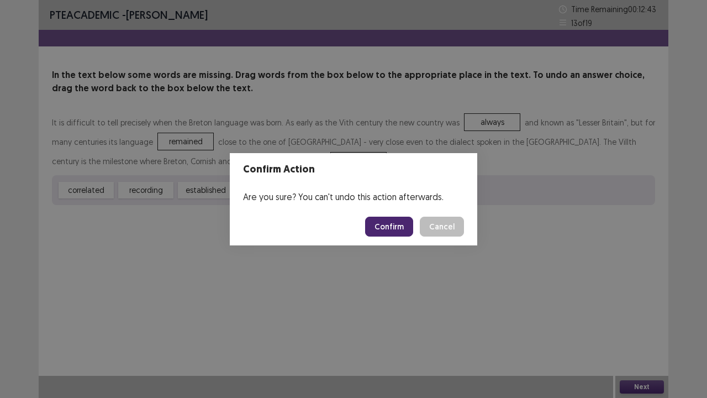
click at [394, 224] on button "Confirm" at bounding box center [389, 227] width 48 height 20
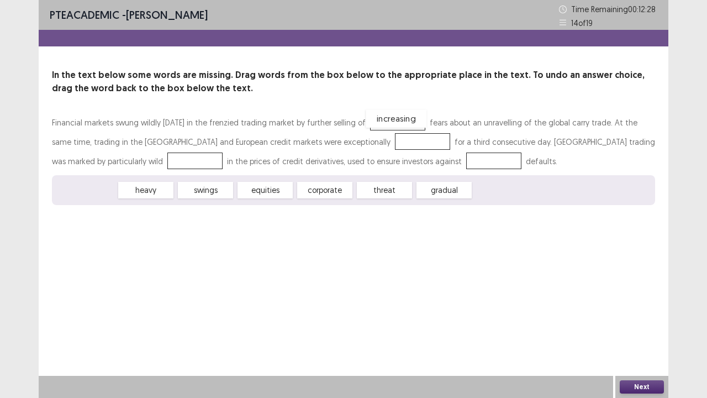
drag, startPoint x: 86, startPoint y: 191, endPoint x: 396, endPoint y: 119, distance: 318.0
drag, startPoint x: 323, startPoint y: 189, endPoint x: 403, endPoint y: 122, distance: 105.1
click at [267, 192] on div "corporate" at bounding box center [265, 190] width 61 height 18
drag, startPoint x: 271, startPoint y: 192, endPoint x: 328, endPoint y: 146, distance: 73.8
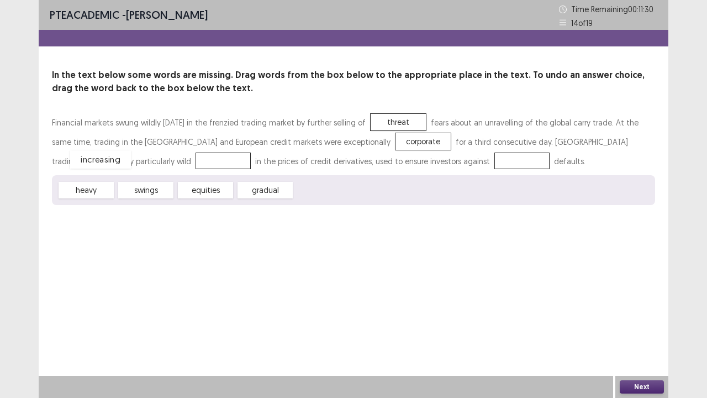
drag, startPoint x: 314, startPoint y: 190, endPoint x: 89, endPoint y: 159, distance: 226.4
drag, startPoint x: 264, startPoint y: 187, endPoint x: 390, endPoint y: 158, distance: 129.3
click at [630, 304] on button "Next" at bounding box center [642, 386] width 44 height 13
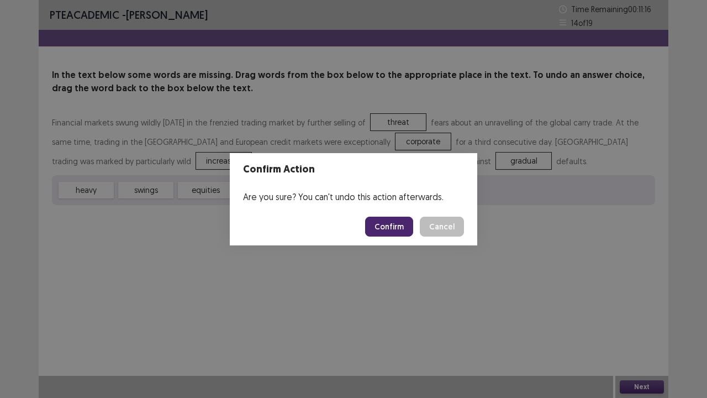
click at [387, 222] on button "Confirm" at bounding box center [389, 227] width 48 height 20
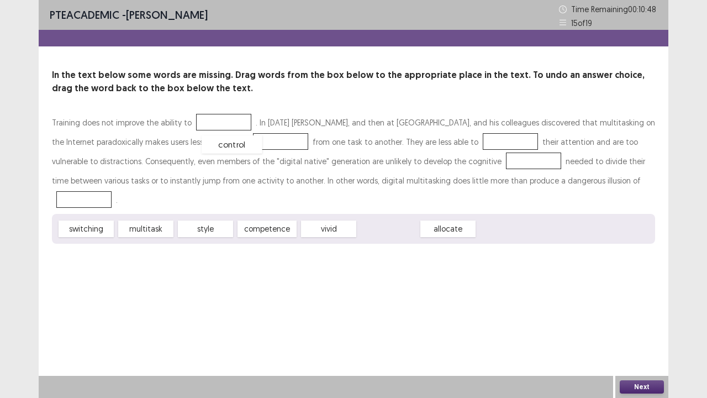
drag, startPoint x: 385, startPoint y: 212, endPoint x: 229, endPoint y: 128, distance: 177.4
drag, startPoint x: 82, startPoint y: 211, endPoint x: 230, endPoint y: 143, distance: 163.1
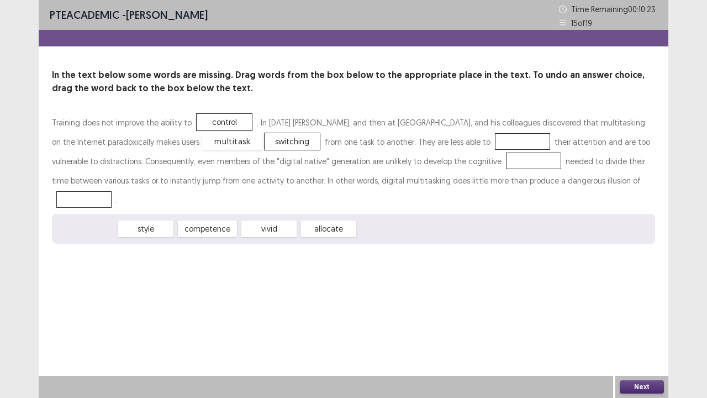
drag, startPoint x: 85, startPoint y: 205, endPoint x: 229, endPoint y: 119, distance: 167.5
drag, startPoint x: 331, startPoint y: 213, endPoint x: 468, endPoint y: 148, distance: 152.2
drag, startPoint x: 82, startPoint y: 207, endPoint x: 467, endPoint y: 168, distance: 387.5
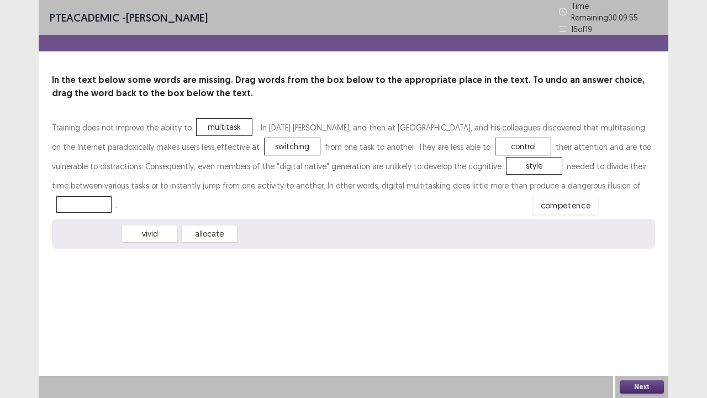
drag, startPoint x: 85, startPoint y: 210, endPoint x: 562, endPoint y: 183, distance: 478.5
click at [634, 304] on button "Next" at bounding box center [642, 386] width 44 height 13
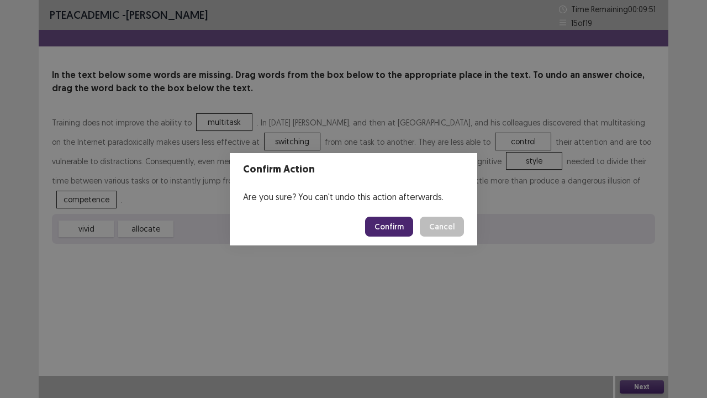
click at [387, 223] on button "Confirm" at bounding box center [389, 227] width 48 height 20
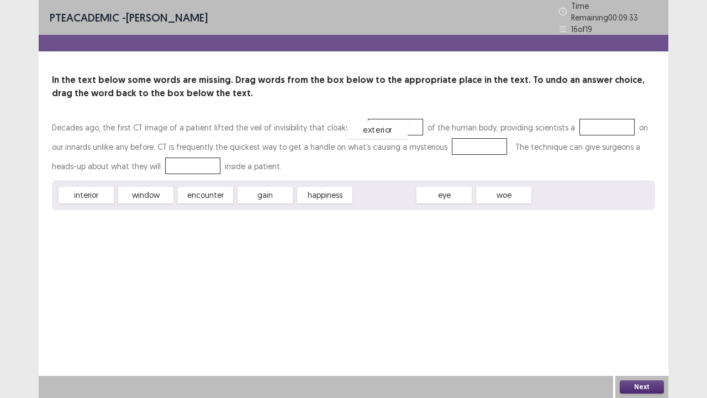
drag, startPoint x: 381, startPoint y: 193, endPoint x: 374, endPoint y: 128, distance: 66.1
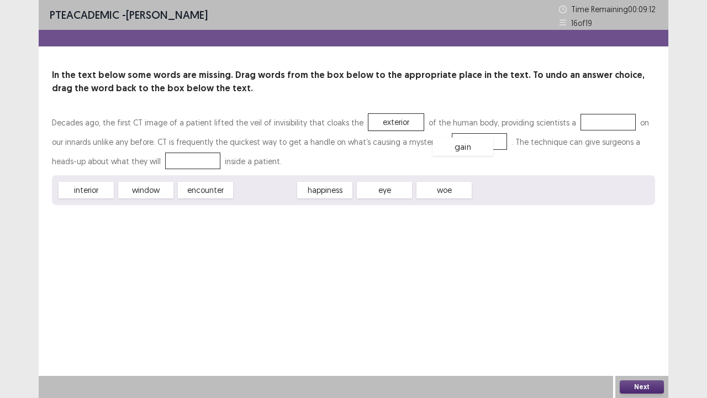
drag, startPoint x: 263, startPoint y: 191, endPoint x: 460, endPoint y: 147, distance: 201.4
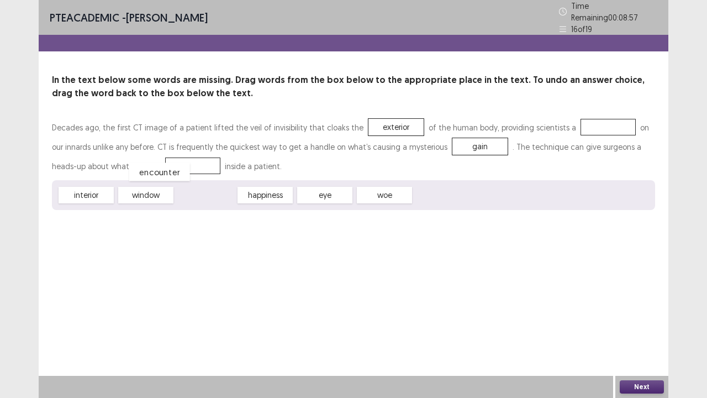
drag, startPoint x: 218, startPoint y: 191, endPoint x: 172, endPoint y: 168, distance: 51.4
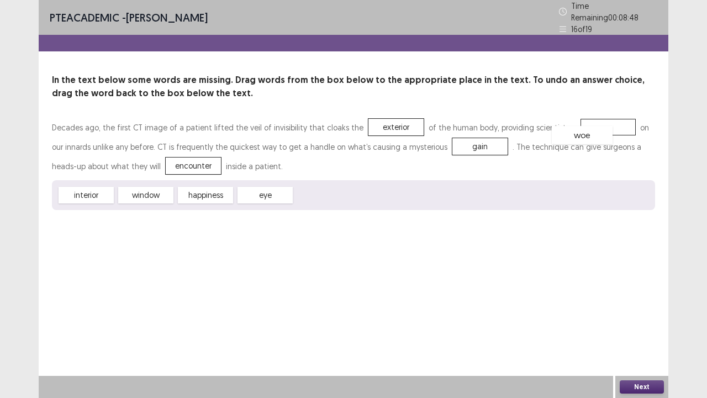
drag, startPoint x: 328, startPoint y: 194, endPoint x: 586, endPoint y: 135, distance: 264.2
drag, startPoint x: 209, startPoint y: 190, endPoint x: 596, endPoint y: 123, distance: 392.9
click at [629, 304] on button "Next" at bounding box center [642, 386] width 44 height 13
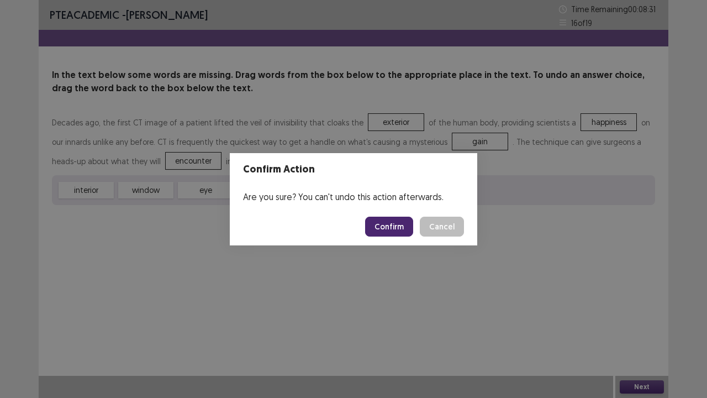
click at [380, 231] on button "Confirm" at bounding box center [389, 227] width 48 height 20
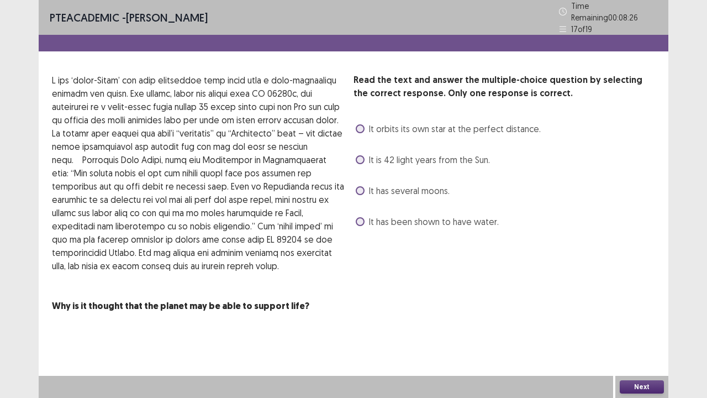
click at [373, 205] on div "Read the text and answer the multiple-choice question by selecting the correct …" at bounding box center [505, 151] width 302 height 157
click at [372, 198] on div "Read the text and answer the multiple-choice question by selecting the correct …" at bounding box center [505, 151] width 302 height 157
click at [360, 159] on label "It is 42 light years from the Sun." at bounding box center [423, 159] width 134 height 13
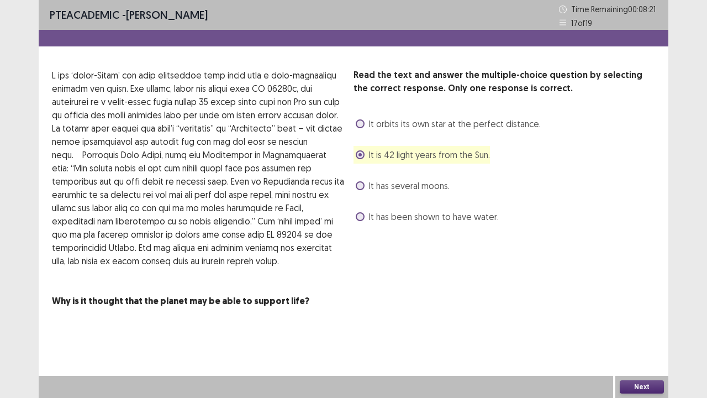
click at [632, 304] on button "Next" at bounding box center [642, 386] width 44 height 13
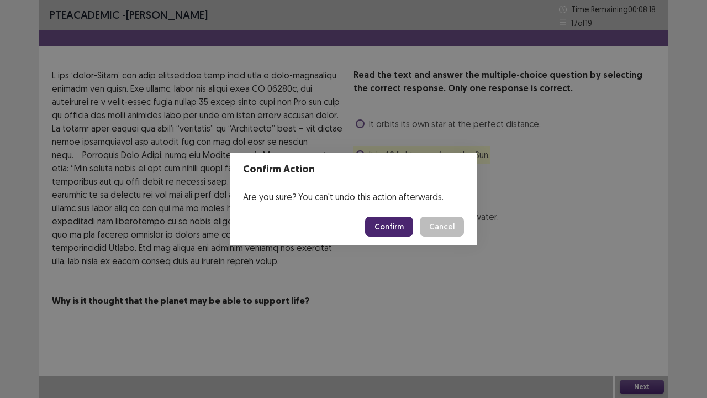
click at [383, 229] on button "Confirm" at bounding box center [389, 227] width 48 height 20
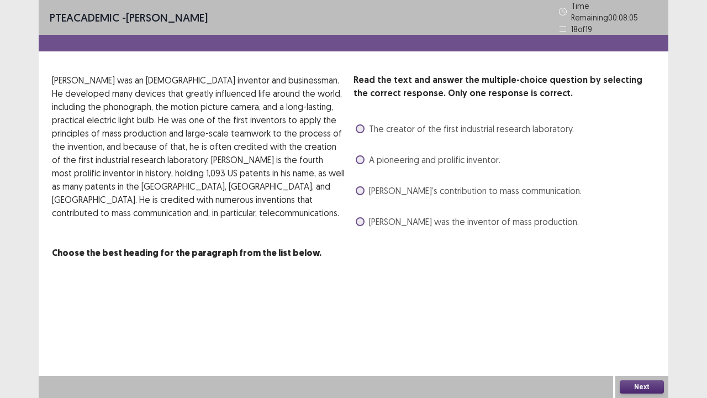
click at [359, 187] on span at bounding box center [360, 190] width 9 height 9
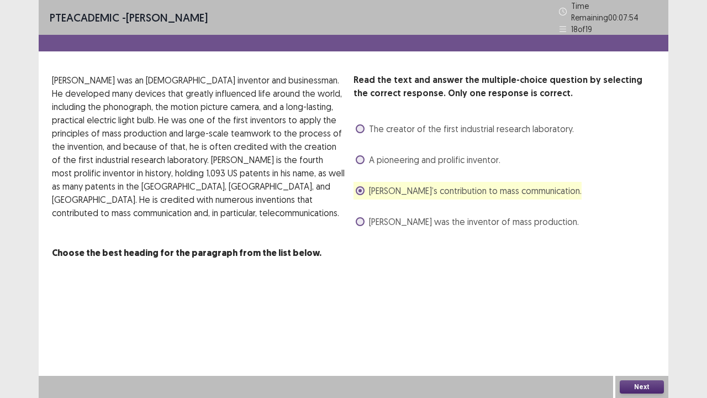
click at [362, 124] on span at bounding box center [360, 128] width 9 height 9
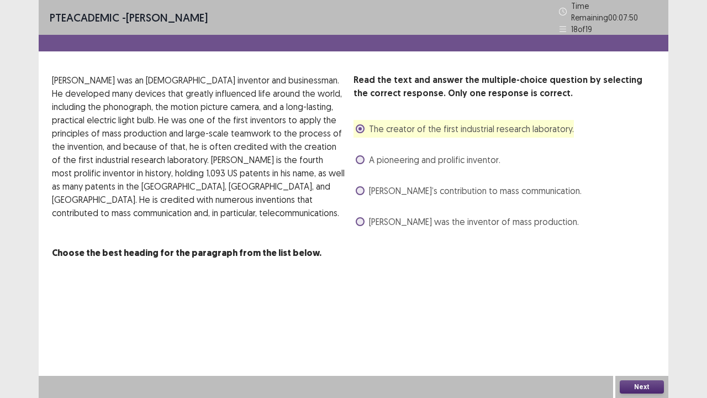
click at [624, 304] on button "Next" at bounding box center [642, 386] width 44 height 13
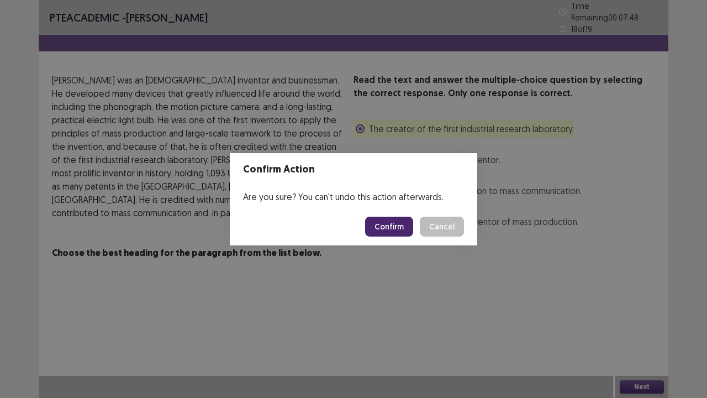
click at [396, 222] on button "Confirm" at bounding box center [389, 227] width 48 height 20
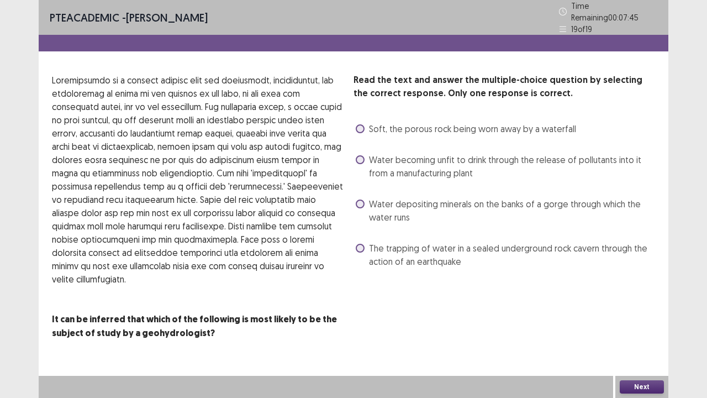
click at [360, 155] on span at bounding box center [360, 159] width 9 height 9
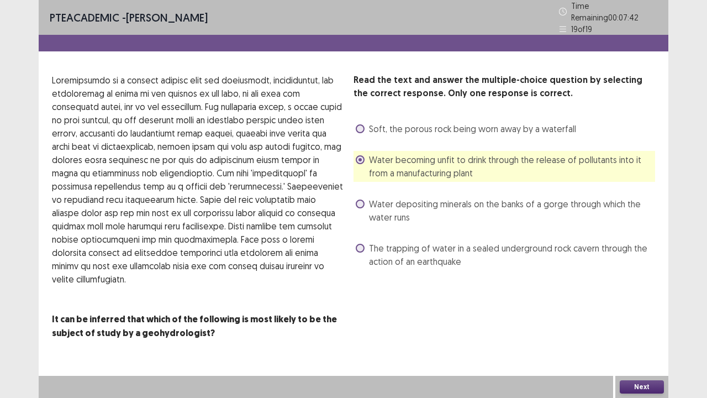
click at [634, 304] on button "Next" at bounding box center [642, 386] width 44 height 13
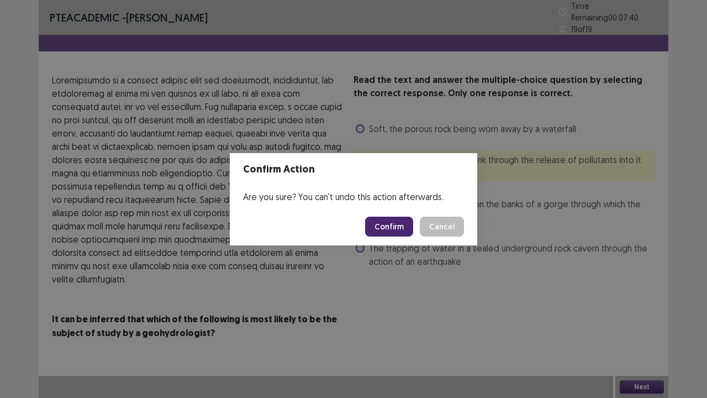
click at [400, 224] on button "Confirm" at bounding box center [389, 227] width 48 height 20
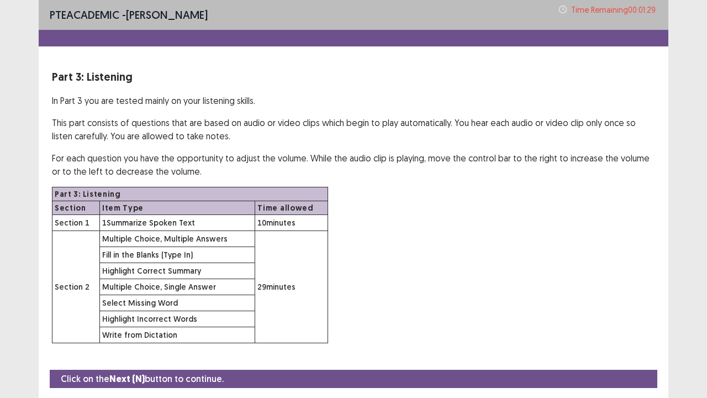
scroll to position [32, 0]
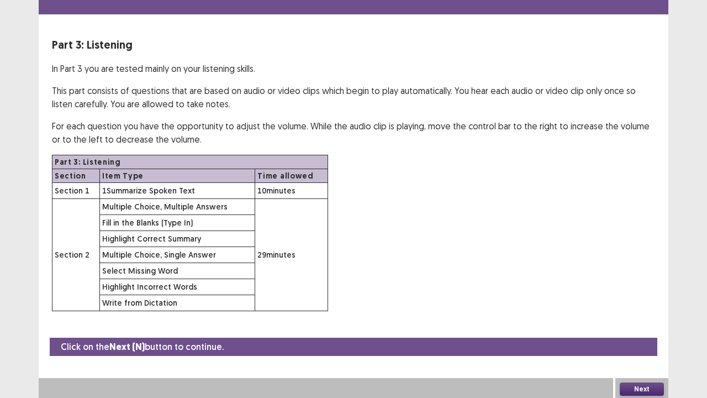
click at [641, 304] on button "Next" at bounding box center [642, 388] width 44 height 13
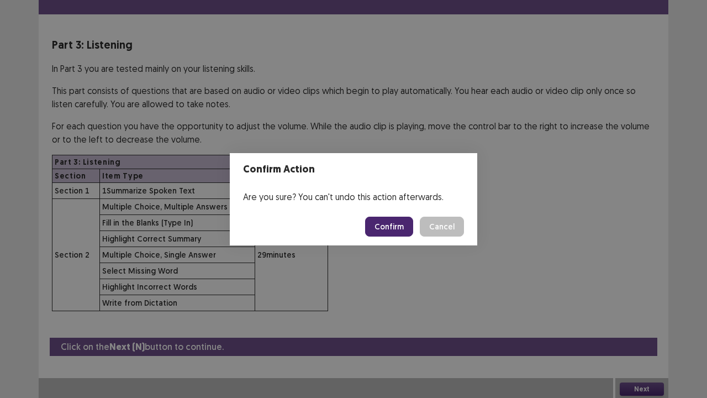
click at [395, 229] on button "Confirm" at bounding box center [389, 227] width 48 height 20
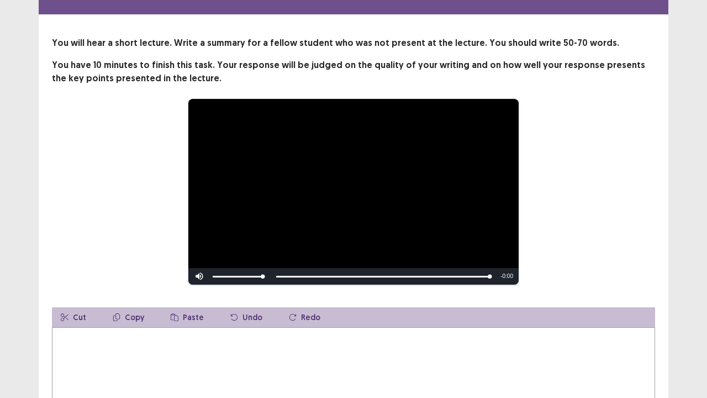
click at [250, 304] on textarea at bounding box center [353, 388] width 603 height 122
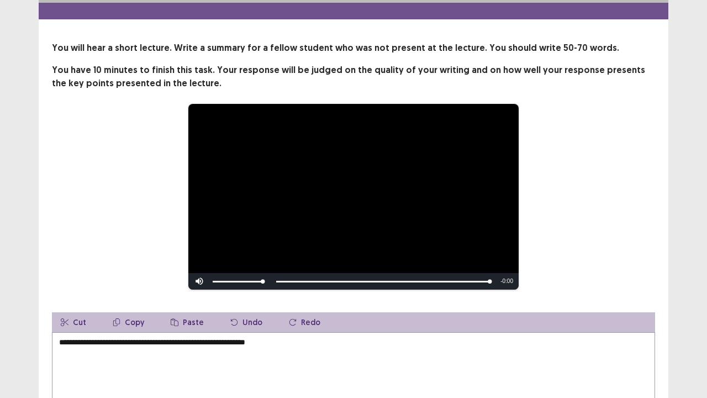
click at [235, 304] on textarea "**********" at bounding box center [353, 393] width 603 height 122
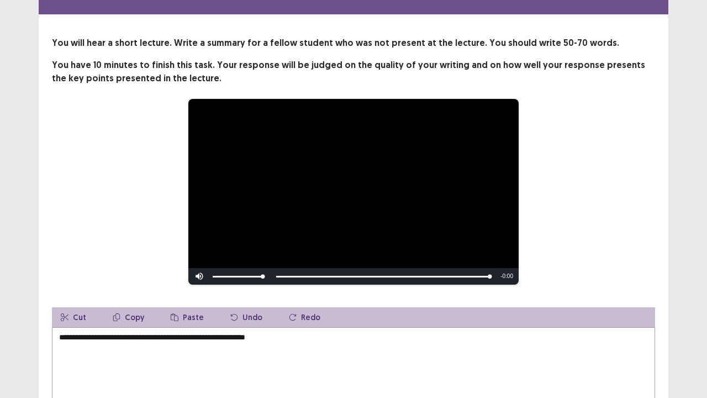
click at [303, 304] on textarea "**********" at bounding box center [353, 388] width 603 height 122
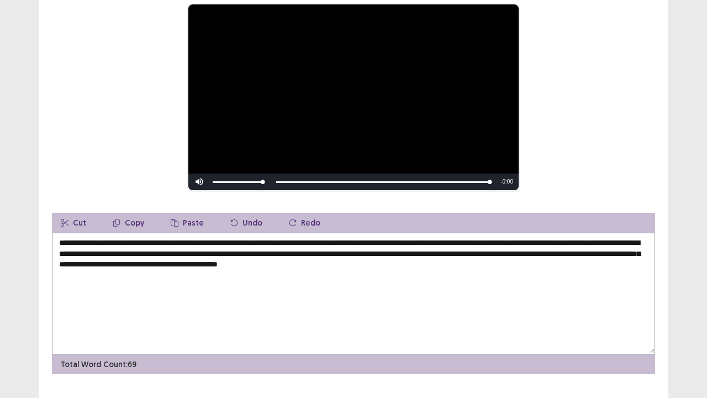
scroll to position [151, 0]
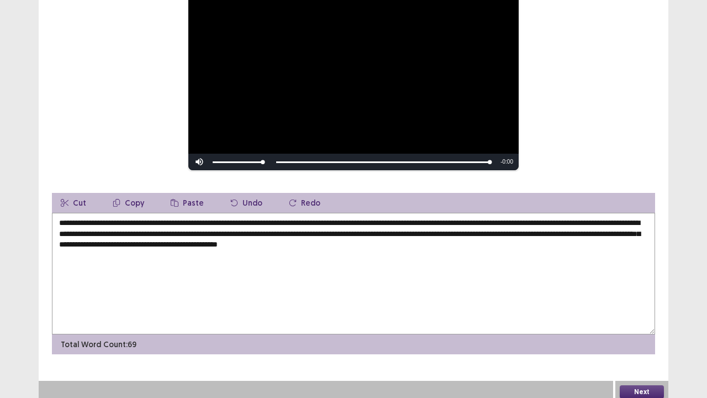
click at [569, 229] on textarea "**********" at bounding box center [353, 274] width 603 height 122
type textarea "**********"
click at [633, 304] on button "Next" at bounding box center [642, 391] width 44 height 13
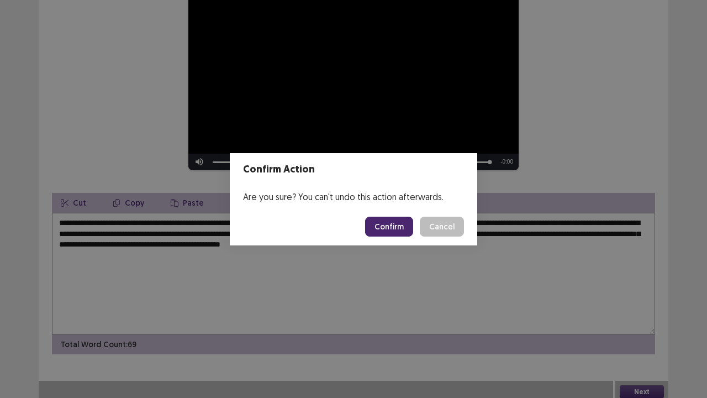
click at [389, 222] on button "Confirm" at bounding box center [389, 227] width 48 height 20
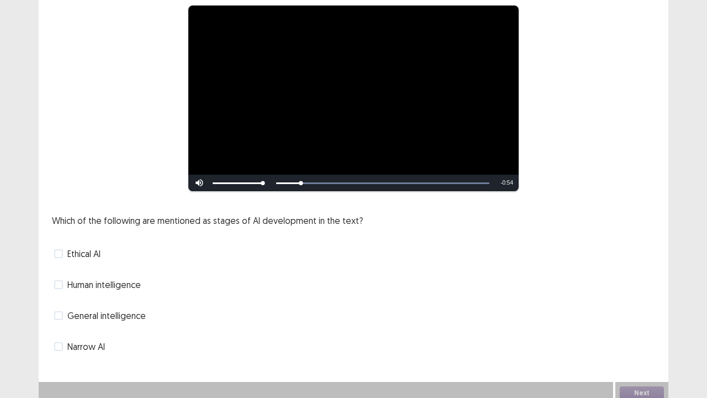
scroll to position [101, 0]
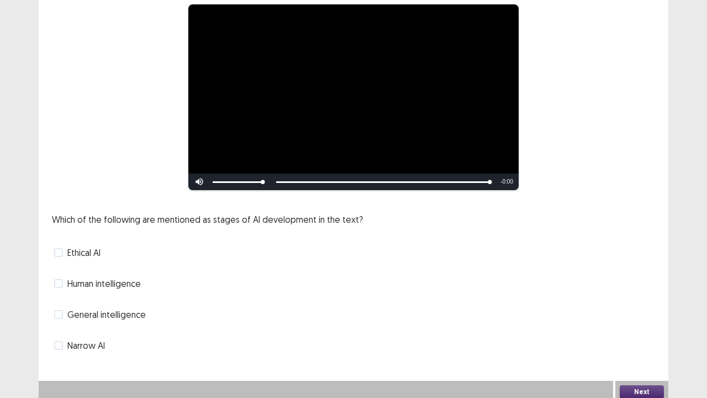
click at [84, 279] on span "Human intelligence" at bounding box center [103, 283] width 73 height 13
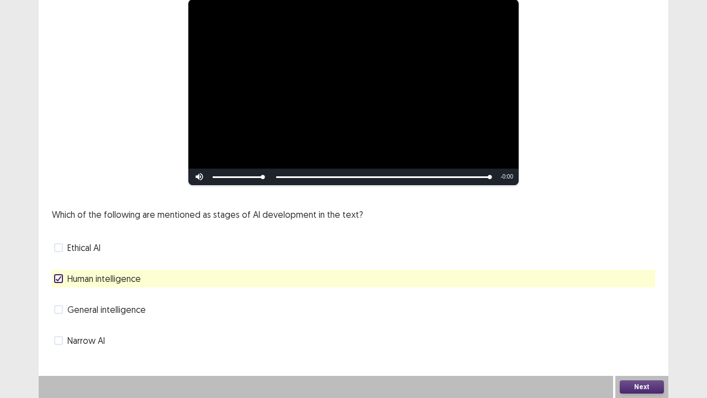
click at [634, 304] on button "Next" at bounding box center [642, 386] width 44 height 13
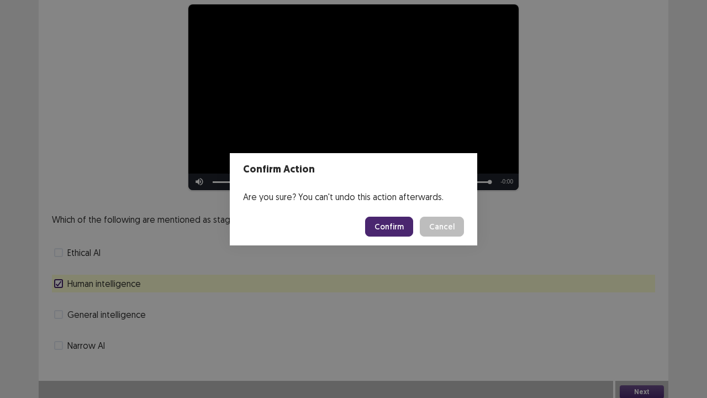
click at [393, 226] on button "Confirm" at bounding box center [389, 227] width 48 height 20
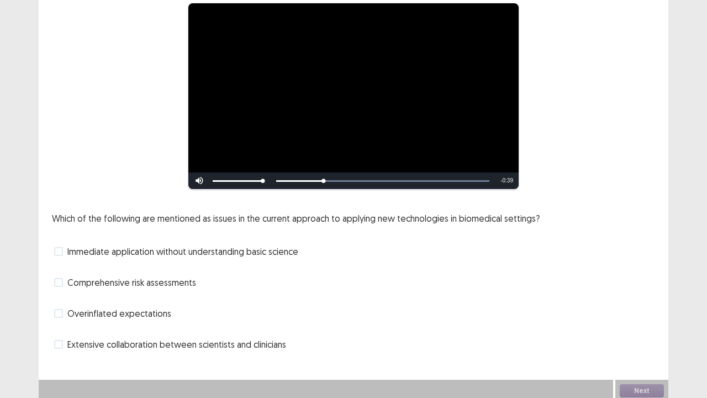
scroll to position [98, 0]
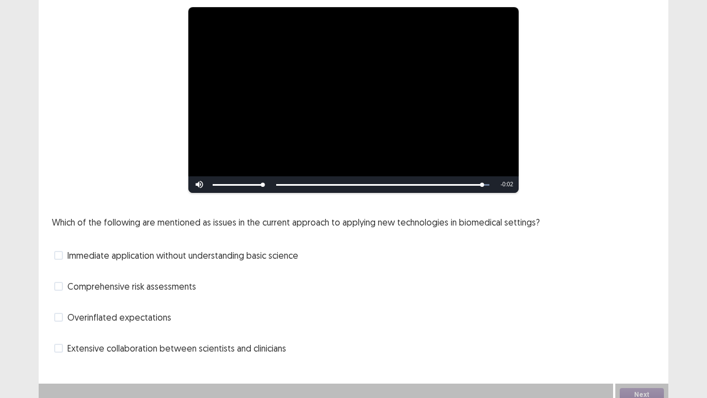
click at [118, 304] on span "Overinflated expectations" at bounding box center [119, 316] width 104 height 13
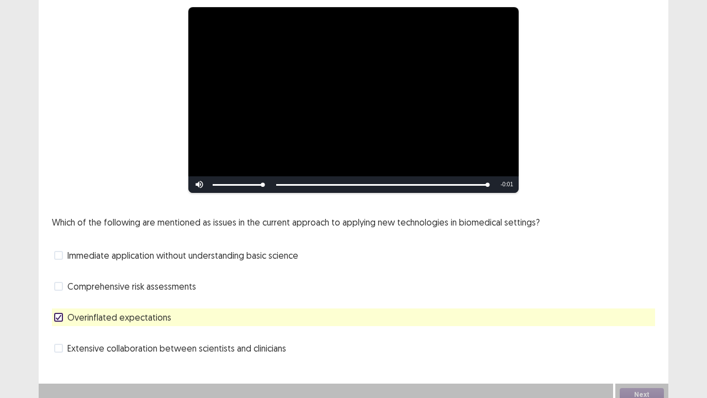
scroll to position [101, 0]
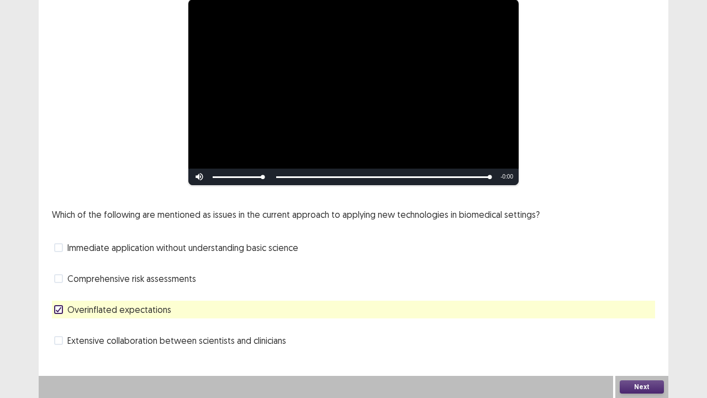
click at [631, 304] on button "Next" at bounding box center [642, 386] width 44 height 13
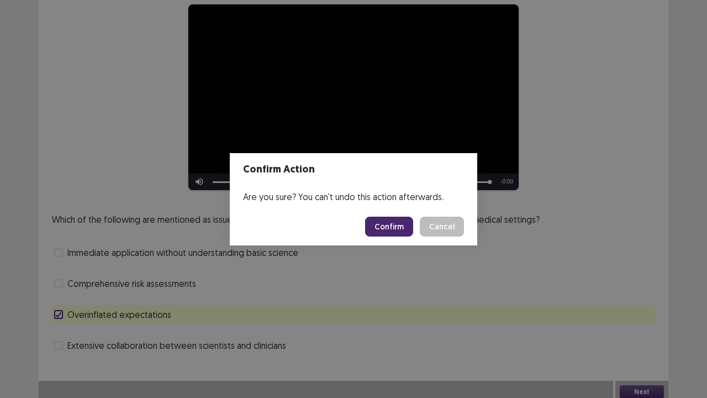
click at [395, 228] on button "Confirm" at bounding box center [389, 227] width 48 height 20
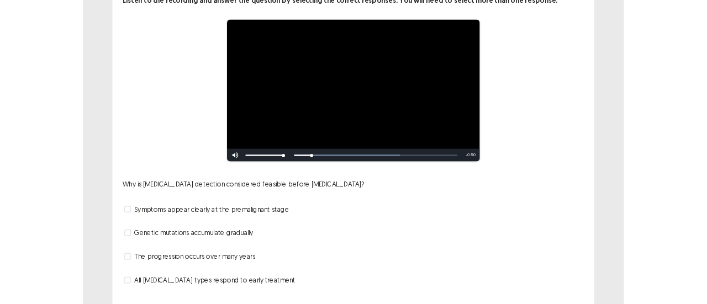
scroll to position [83, 0]
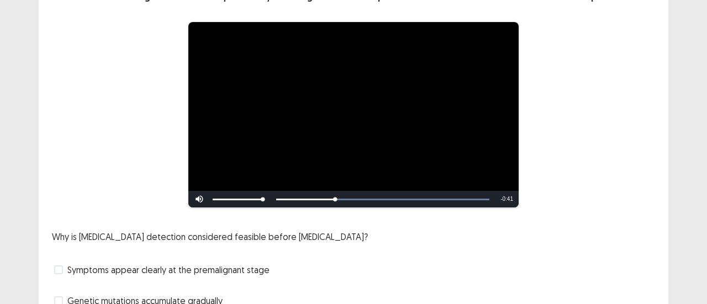
click at [455, 242] on div "Why is [MEDICAL_DATA] detection considered feasible before [MEDICAL_DATA]? Symp…" at bounding box center [353, 300] width 603 height 141
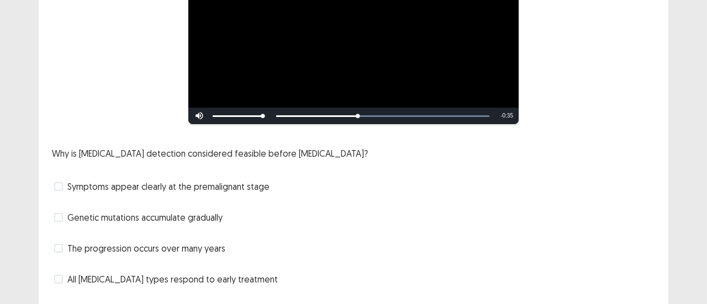
scroll to position [162, 0]
click at [241, 191] on span "Symptoms appear clearly at the premalignant stage" at bounding box center [168, 186] width 202 height 13
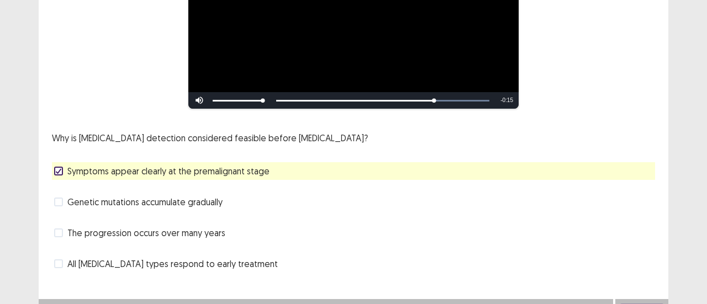
scroll to position [193, 0]
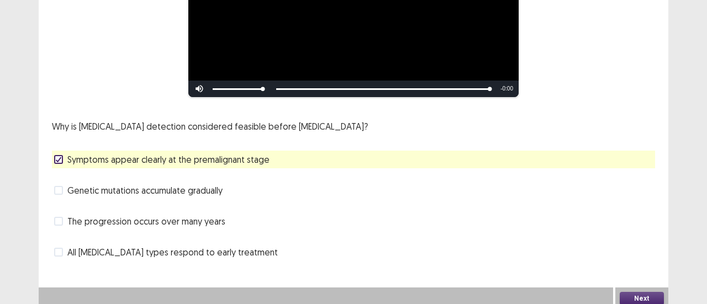
click at [636, 292] on button "Next" at bounding box center [642, 298] width 44 height 13
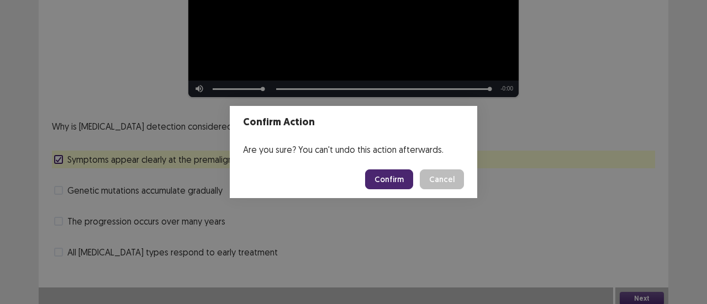
click at [389, 177] on button "Confirm" at bounding box center [389, 180] width 48 height 20
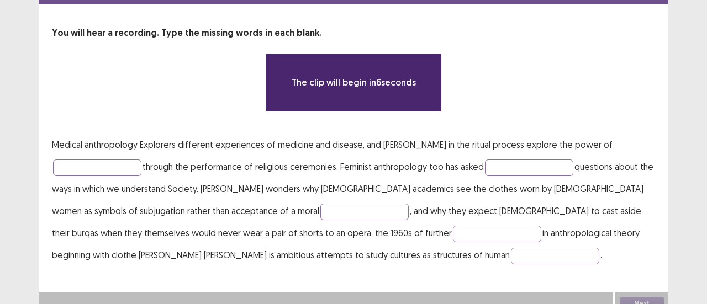
scroll to position [52, 0]
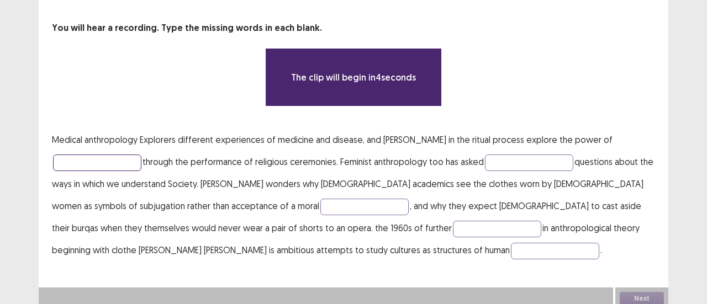
click at [118, 155] on input "text" at bounding box center [97, 163] width 88 height 17
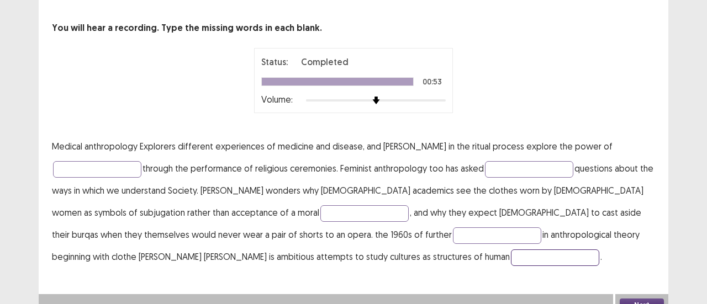
click at [511, 250] on input "text" at bounding box center [555, 258] width 88 height 17
type input "*******"
click at [453, 234] on input "text" at bounding box center [497, 236] width 88 height 17
click at [320, 205] on input "text" at bounding box center [364, 213] width 88 height 17
click at [453, 230] on input "******" at bounding box center [497, 236] width 88 height 17
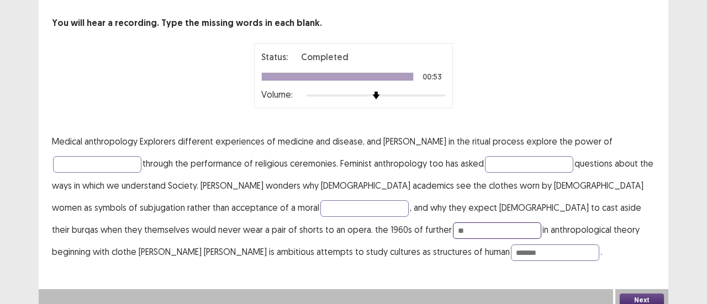
type input "*"
type input "******"
click at [320, 208] on input "text" at bounding box center [364, 209] width 88 height 17
type input "******"
click at [116, 163] on input "text" at bounding box center [97, 164] width 88 height 17
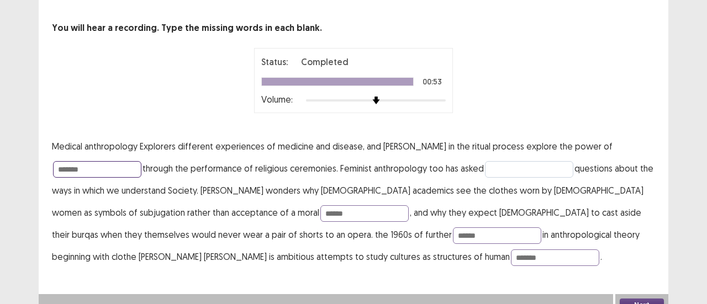
type input "*******"
click at [515, 162] on input "text" at bounding box center [529, 169] width 88 height 17
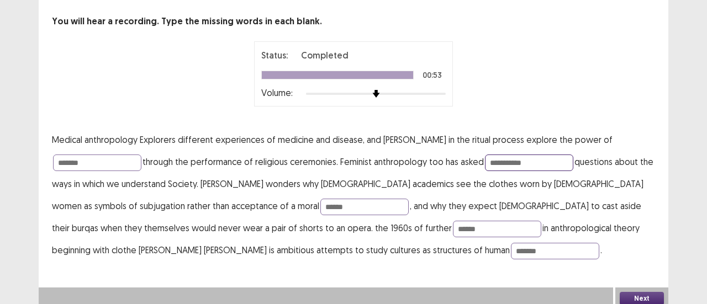
type input "**********"
click at [639, 294] on button "Next" at bounding box center [642, 298] width 44 height 13
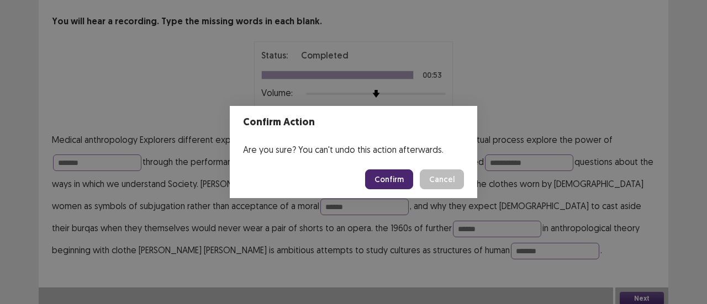
click at [394, 175] on button "Confirm" at bounding box center [389, 180] width 48 height 20
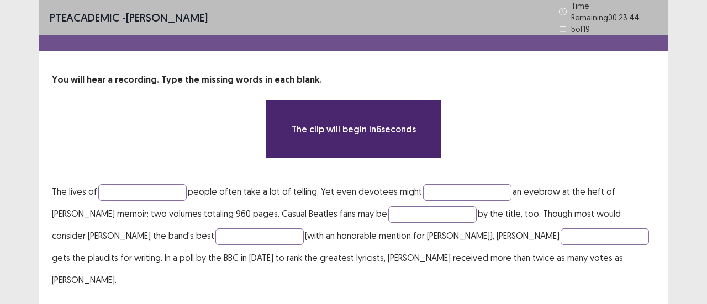
scroll to position [8, 0]
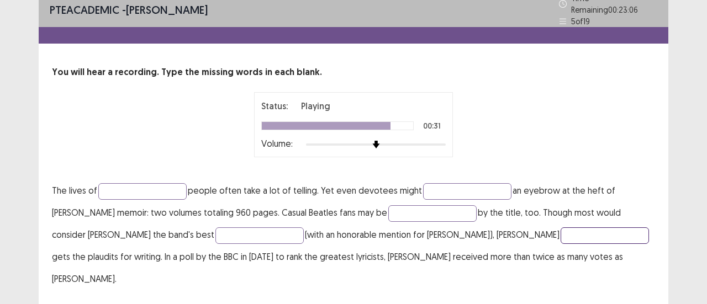
click at [561, 228] on input "text" at bounding box center [605, 236] width 88 height 17
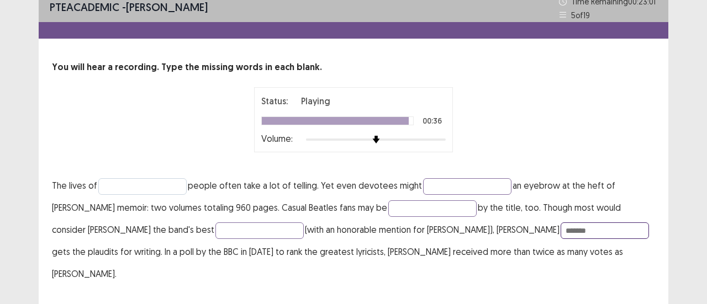
type input "*******"
click at [124, 181] on input "text" at bounding box center [142, 186] width 88 height 17
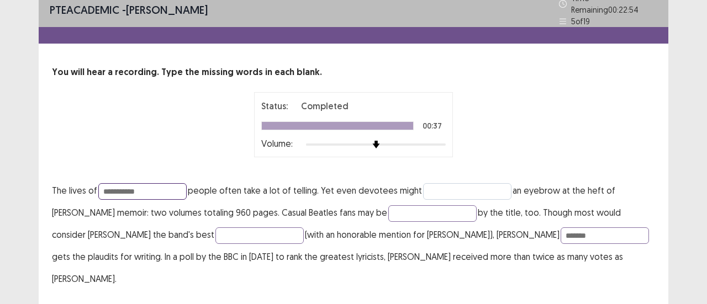
type input "**********"
click at [456, 188] on input "text" at bounding box center [467, 191] width 88 height 17
type input "****"
click at [403, 205] on input "text" at bounding box center [432, 213] width 88 height 17
type input "********"
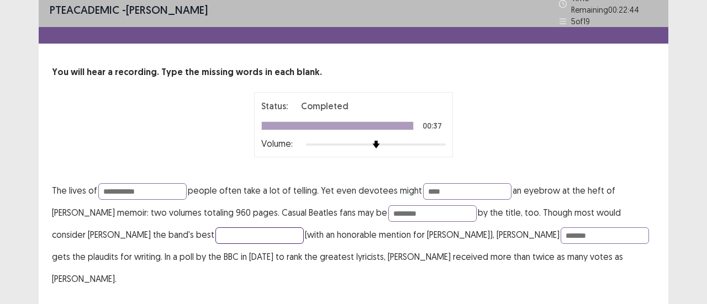
click at [215, 229] on input "text" at bounding box center [259, 236] width 88 height 17
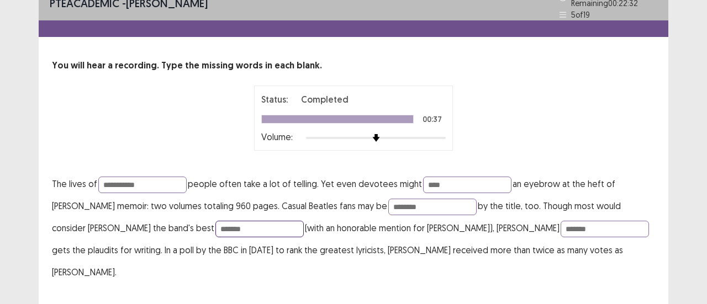
type input "*******"
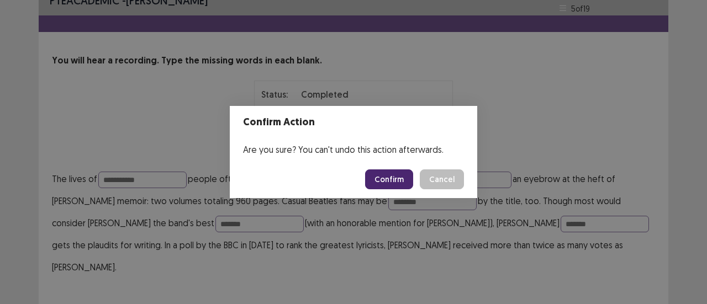
click at [394, 176] on button "Confirm" at bounding box center [389, 180] width 48 height 20
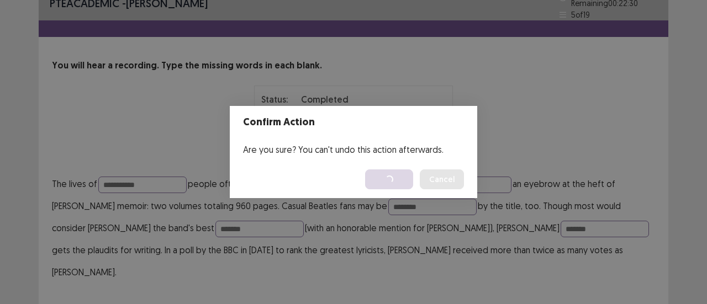
scroll to position [0, 0]
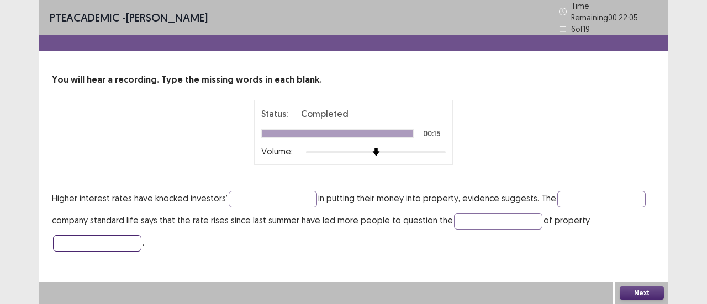
click at [76, 236] on input "text" at bounding box center [97, 243] width 88 height 17
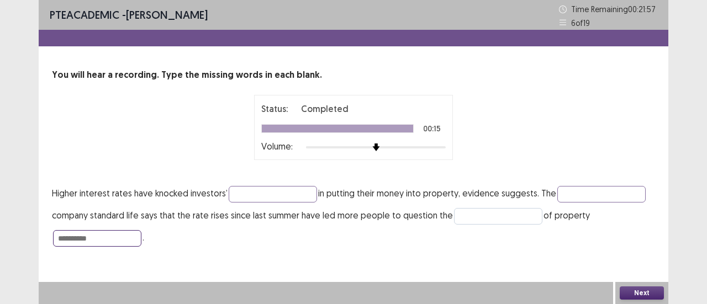
type input "**********"
click at [466, 213] on input "text" at bounding box center [498, 216] width 88 height 17
type input "*****"
click at [268, 188] on input "text" at bounding box center [273, 194] width 88 height 17
type input "**********"
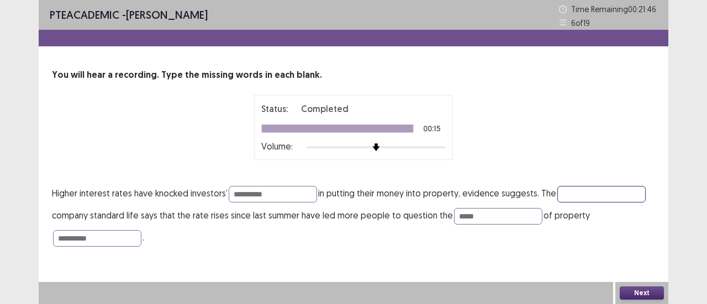
click at [576, 189] on input "text" at bounding box center [601, 194] width 88 height 17
type input "*********"
click at [633, 292] on button "Next" at bounding box center [642, 293] width 44 height 13
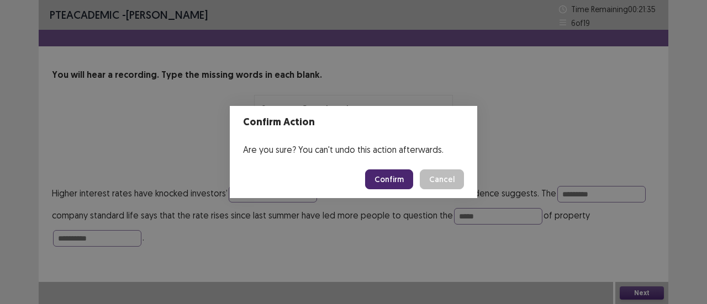
click at [392, 176] on button "Confirm" at bounding box center [389, 180] width 48 height 20
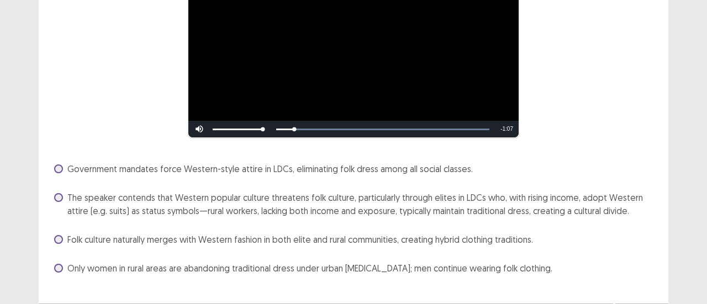
scroll to position [147, 0]
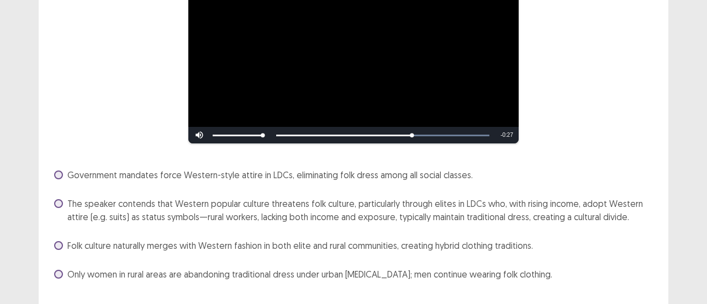
click at [281, 175] on span "Government mandates force Western-style attire in LDCs, eliminating folk dress …" at bounding box center [269, 174] width 405 height 13
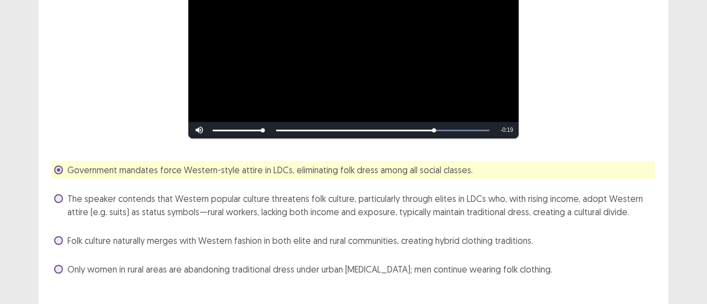
drag, startPoint x: 281, startPoint y: 175, endPoint x: 117, endPoint y: 209, distance: 167.7
click at [117, 209] on div "Government mandates force Western-style attire in LDCs, eliminating folk dress …" at bounding box center [353, 219] width 603 height 117
click at [117, 209] on span "The speaker contends that Western popular culture threatens folk culture, parti…" at bounding box center [361, 205] width 588 height 27
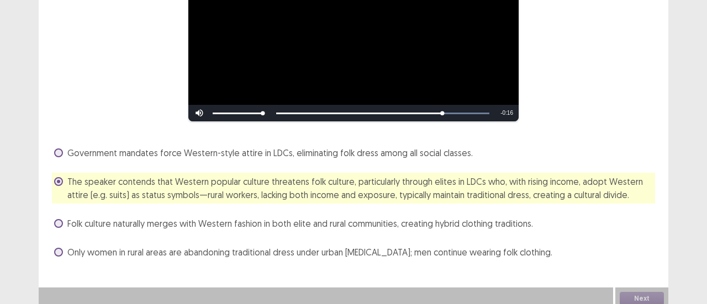
scroll to position [169, 0]
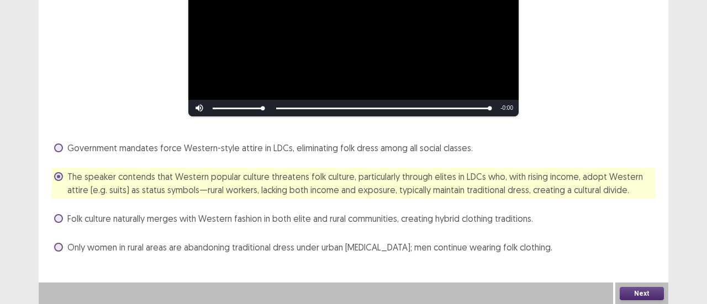
click at [642, 293] on button "Next" at bounding box center [642, 293] width 44 height 13
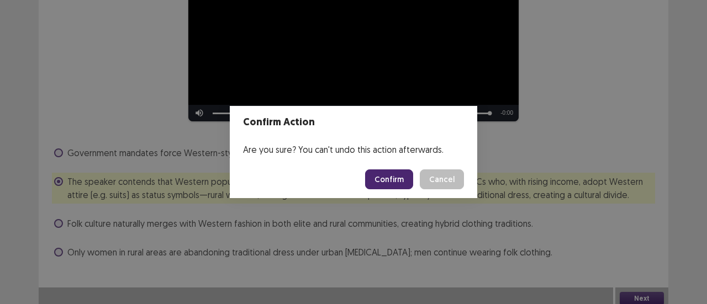
click at [381, 179] on button "Confirm" at bounding box center [389, 180] width 48 height 20
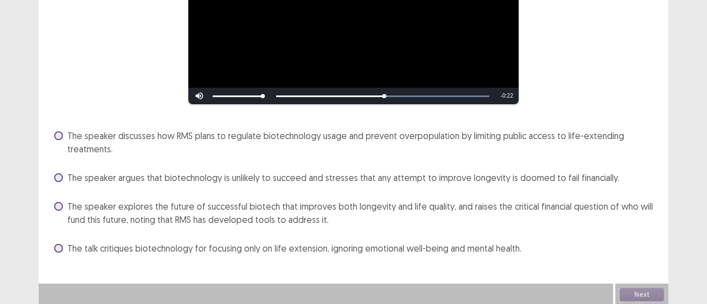
scroll to position [182, 0]
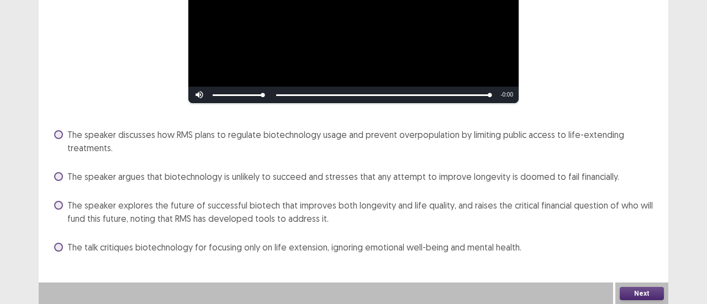
click at [67, 146] on span "The speaker discusses how RMS plans to regulate biotechnology usage and prevent…" at bounding box center [361, 141] width 588 height 27
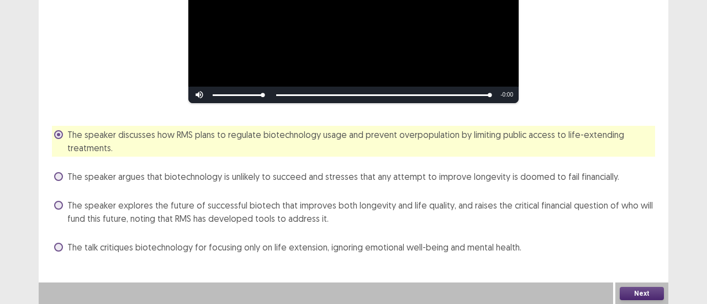
click at [635, 289] on button "Next" at bounding box center [642, 293] width 44 height 13
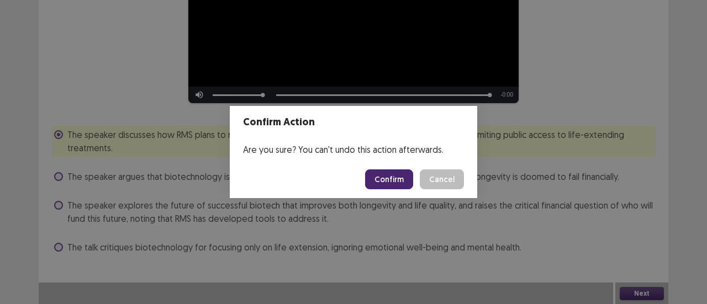
click at [398, 181] on button "Confirm" at bounding box center [389, 180] width 48 height 20
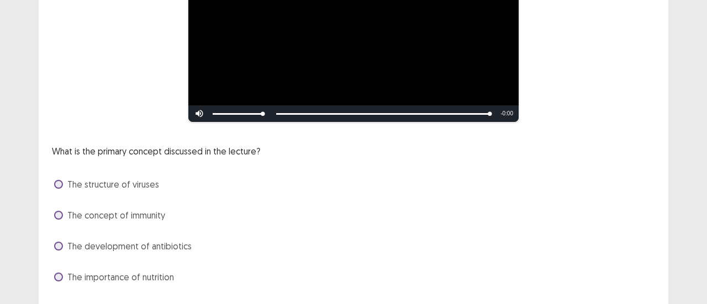
scroll to position [163, 0]
click at [104, 191] on span "The structure of viruses" at bounding box center [113, 184] width 92 height 13
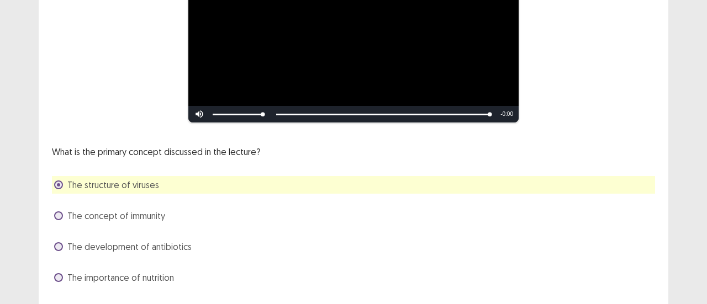
scroll to position [193, 0]
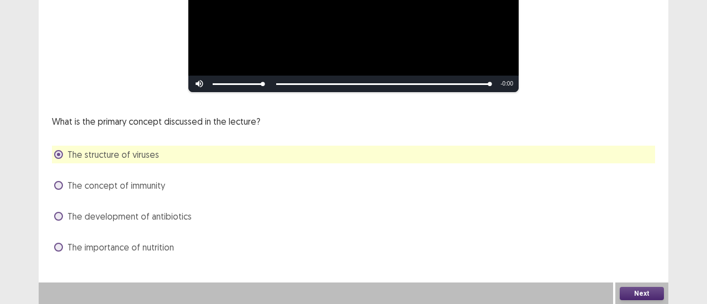
click at [650, 296] on button "Next" at bounding box center [642, 293] width 44 height 13
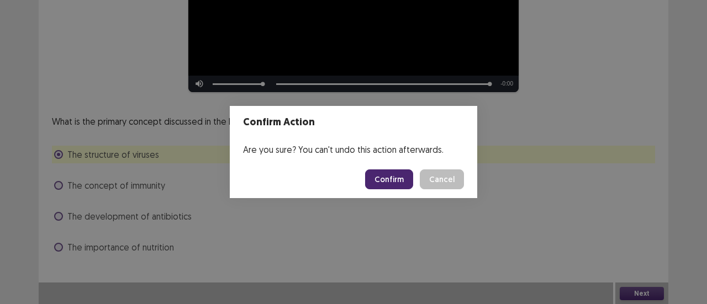
click at [402, 185] on button "Confirm" at bounding box center [389, 180] width 48 height 20
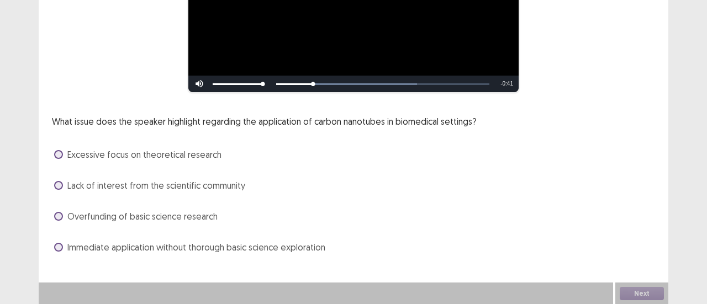
scroll to position [193, 0]
click at [99, 215] on span "Overfunding of basic science research" at bounding box center [142, 216] width 150 height 13
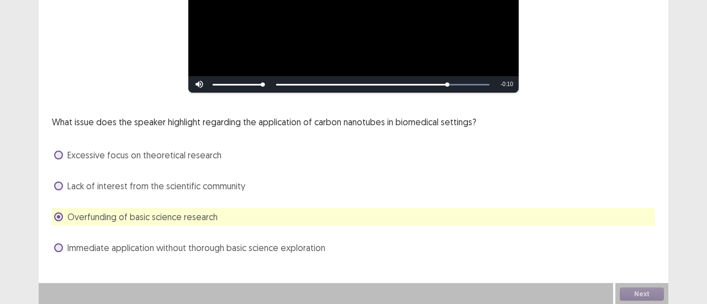
click at [630, 291] on div "Next" at bounding box center [641, 294] width 53 height 22
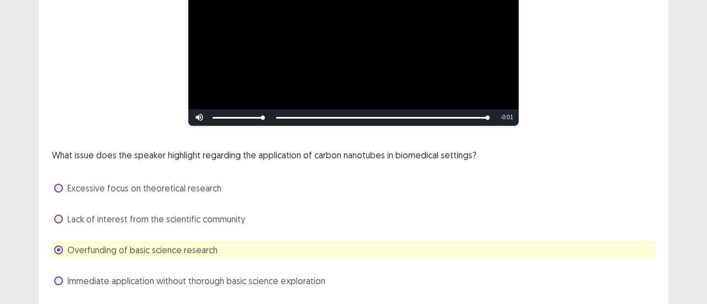
scroll to position [193, 0]
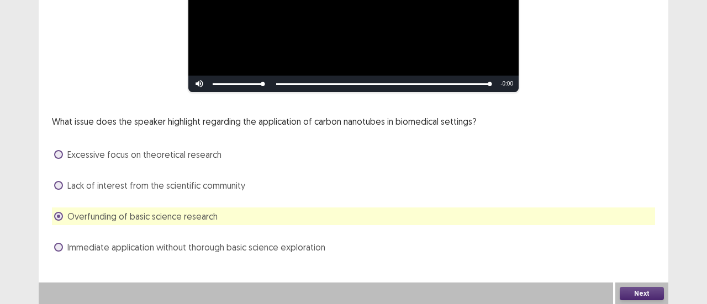
click at [637, 293] on button "Next" at bounding box center [642, 293] width 44 height 13
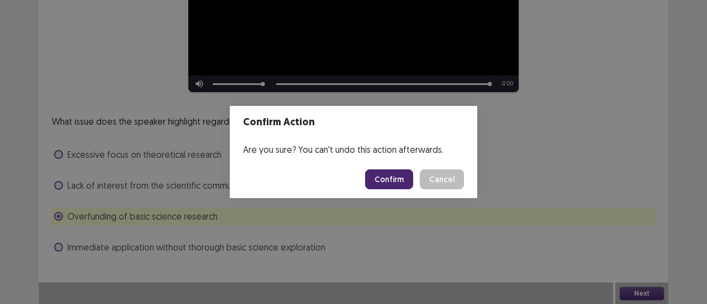
click at [399, 188] on button "Confirm" at bounding box center [389, 180] width 48 height 20
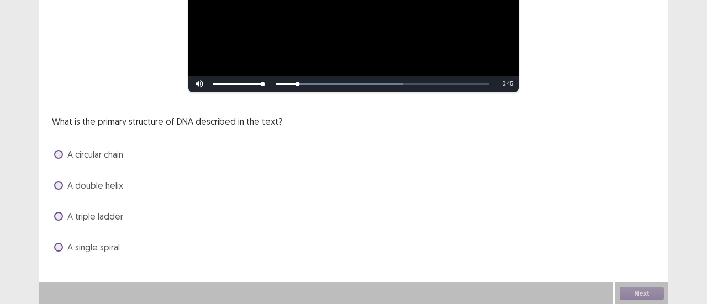
click at [77, 185] on span "A double helix" at bounding box center [95, 185] width 56 height 13
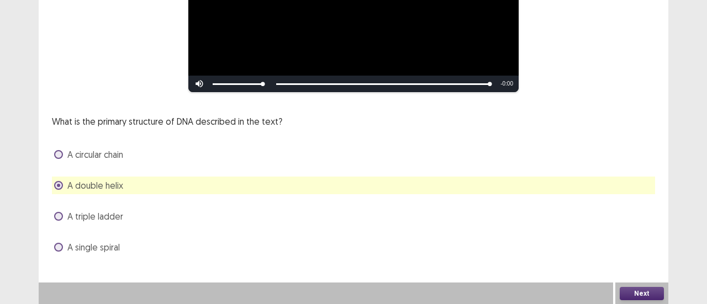
click at [628, 291] on button "Next" at bounding box center [642, 293] width 44 height 13
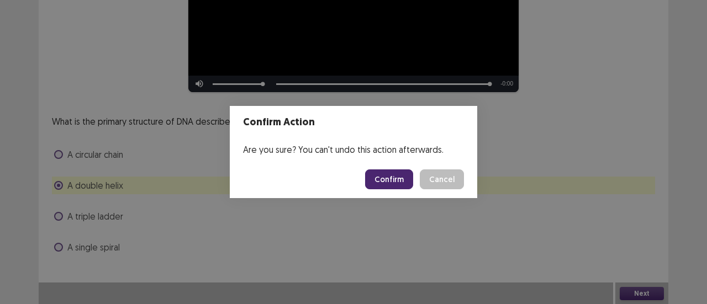
click at [395, 175] on button "Confirm" at bounding box center [389, 180] width 48 height 20
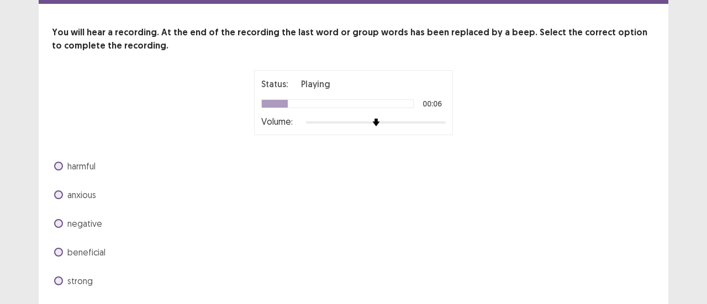
scroll to position [58, 0]
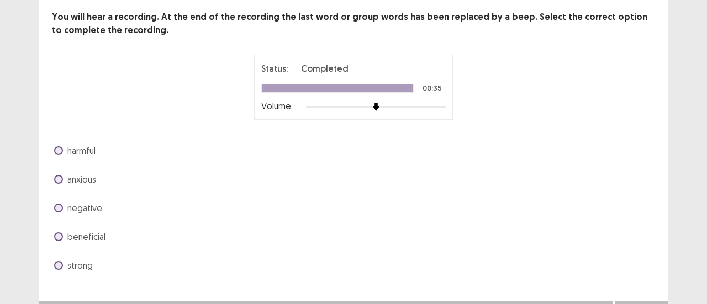
click at [61, 240] on label "beneficial" at bounding box center [79, 236] width 51 height 13
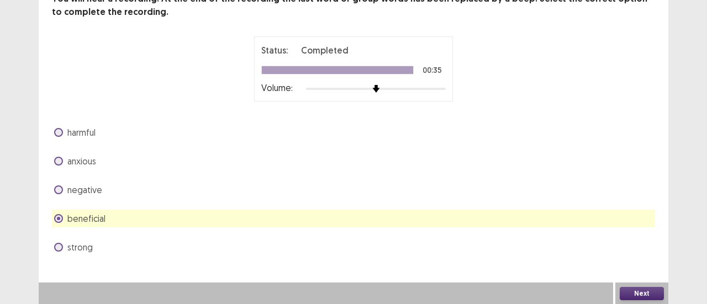
scroll to position [76, 0]
click at [626, 295] on button "Next" at bounding box center [642, 294] width 44 height 13
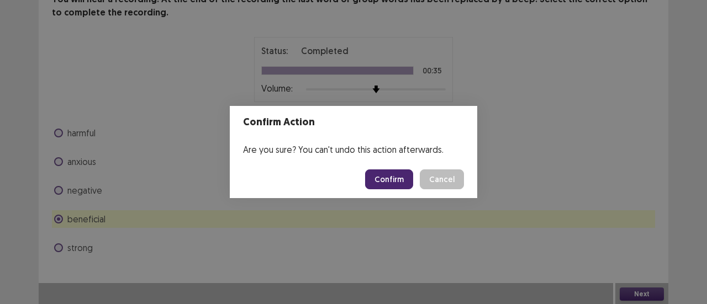
click at [386, 176] on button "Confirm" at bounding box center [389, 180] width 48 height 20
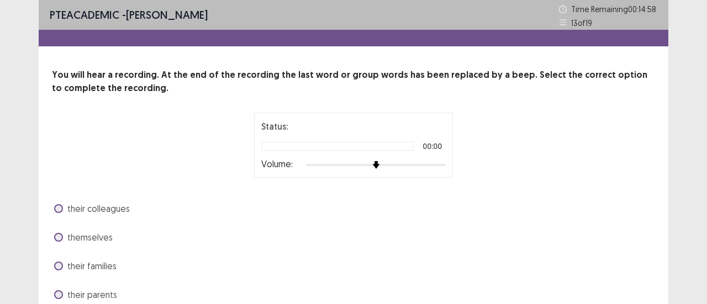
scroll to position [48, 0]
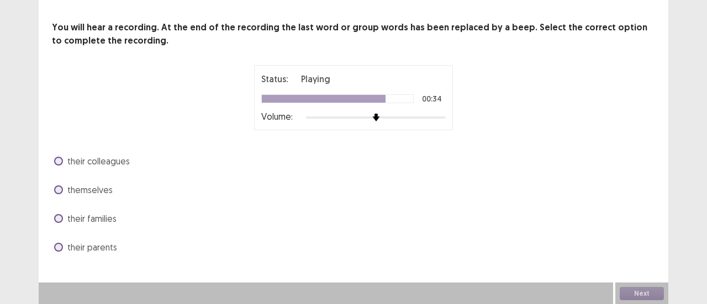
click at [104, 261] on div "PTE academic - [PERSON_NAME] Time Remaining 00 : 14 : 22 13 of 19 You will hear…" at bounding box center [354, 115] width 630 height 326
click at [59, 187] on span at bounding box center [58, 190] width 9 height 9
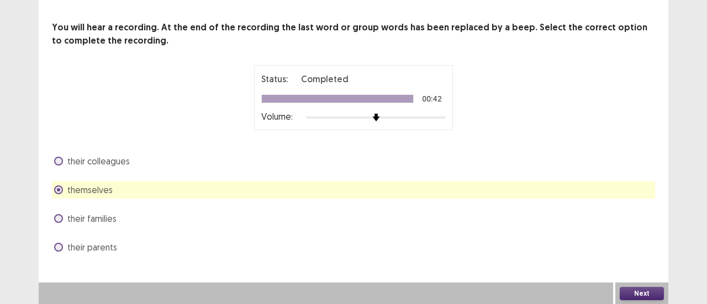
click at [632, 293] on button "Next" at bounding box center [642, 293] width 44 height 13
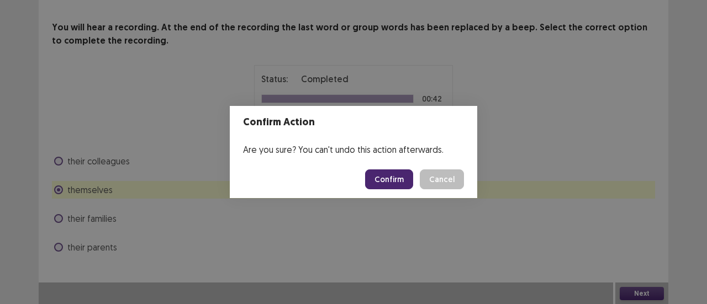
click at [395, 174] on button "Confirm" at bounding box center [389, 180] width 48 height 20
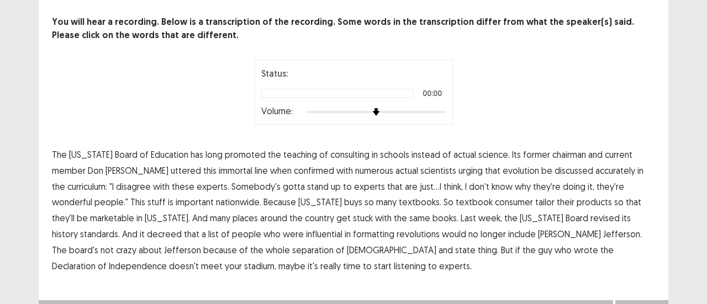
scroll to position [57, 0]
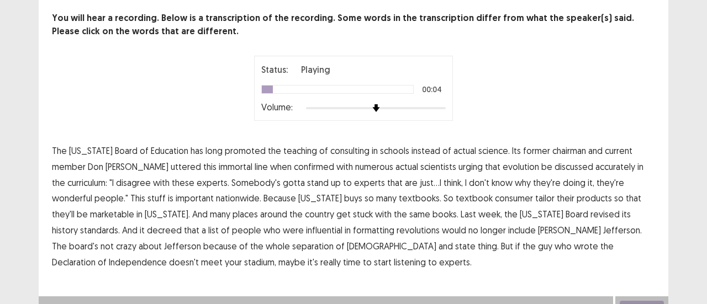
click at [330, 151] on span "consulting" at bounding box center [349, 150] width 39 height 13
click at [294, 164] on span "confirmed" at bounding box center [314, 166] width 40 height 13
click at [283, 183] on span "gotta" at bounding box center [294, 182] width 22 height 13
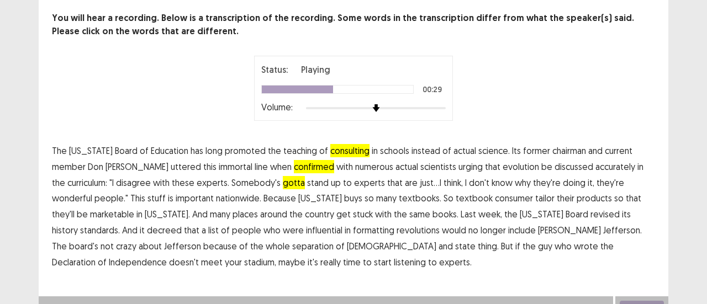
click at [344, 198] on span "buys" at bounding box center [353, 198] width 18 height 13
click at [353, 230] on span "formatting" at bounding box center [373, 230] width 41 height 13
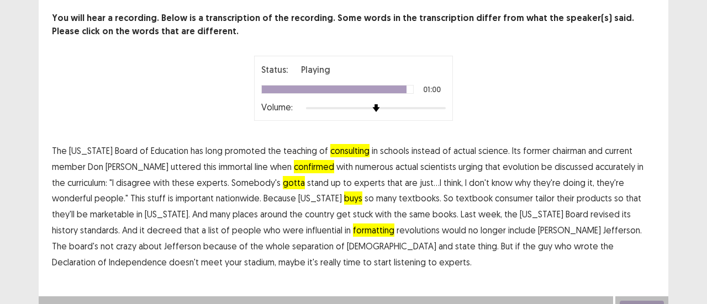
click at [276, 256] on span "stadium," at bounding box center [260, 262] width 32 height 13
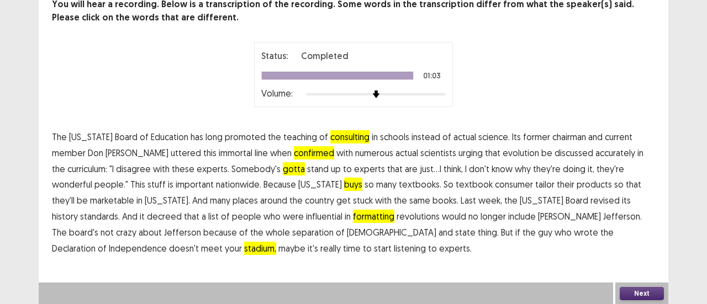
scroll to position [71, 0]
click at [627, 295] on button "Next" at bounding box center [642, 293] width 44 height 13
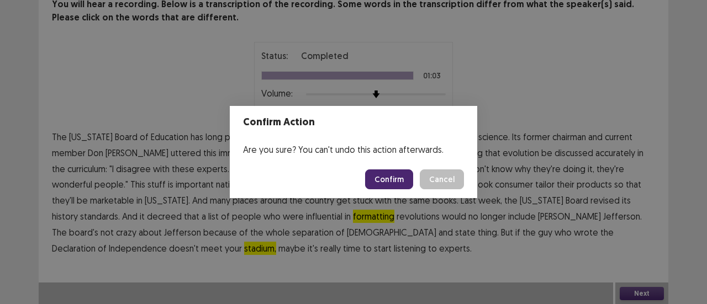
click at [392, 176] on button "Confirm" at bounding box center [389, 180] width 48 height 20
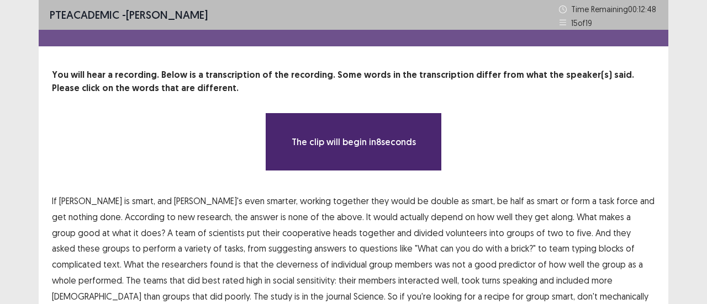
scroll to position [64, 0]
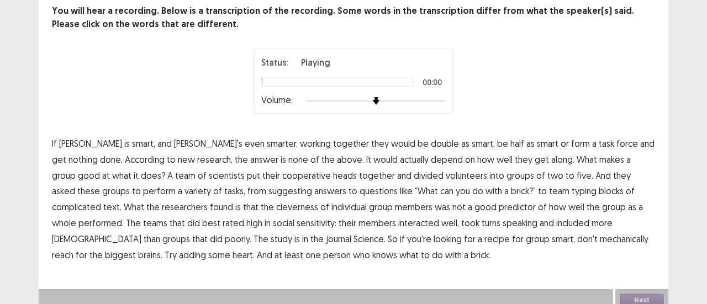
click at [124, 143] on span "is" at bounding box center [127, 143] width 6 height 13
click at [124, 140] on span "is" at bounding box center [127, 143] width 6 height 13
click at [282, 176] on span "cooperative" at bounding box center [306, 175] width 49 height 13
click at [268, 189] on span "suggesting" at bounding box center [290, 190] width 44 height 13
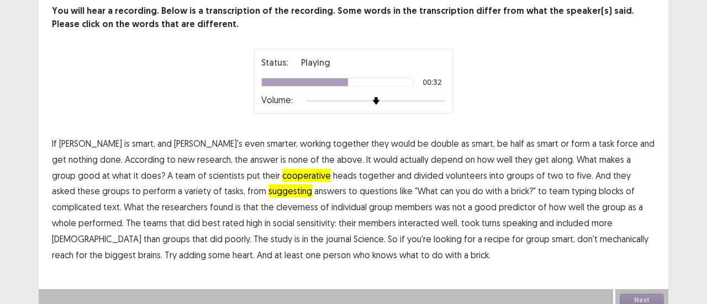
click at [276, 213] on span "cleverness" at bounding box center [297, 207] width 42 height 13
click at [600, 242] on span "mechanically" at bounding box center [624, 239] width 49 height 13
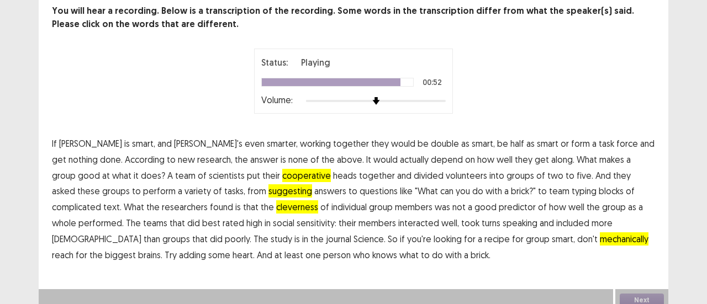
click at [600, 242] on span "mechanically" at bounding box center [624, 239] width 49 height 13
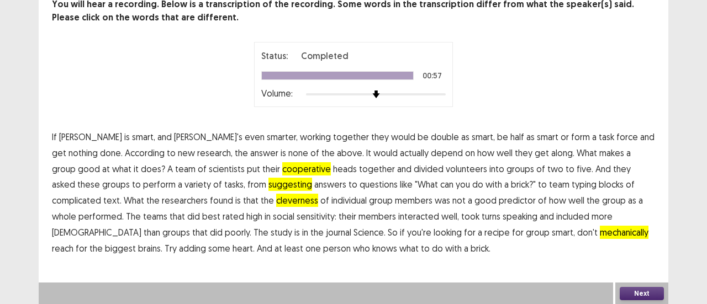
click at [626, 293] on button "Next" at bounding box center [642, 293] width 44 height 13
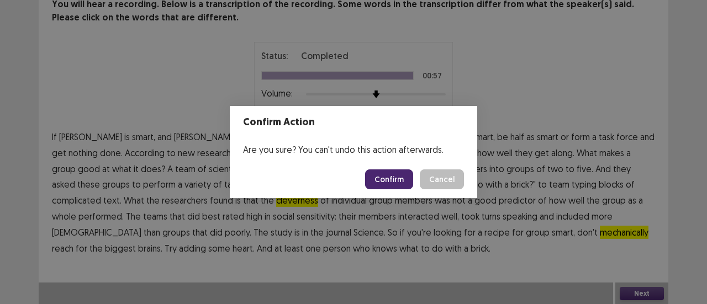
click at [407, 177] on button "Confirm" at bounding box center [389, 180] width 48 height 20
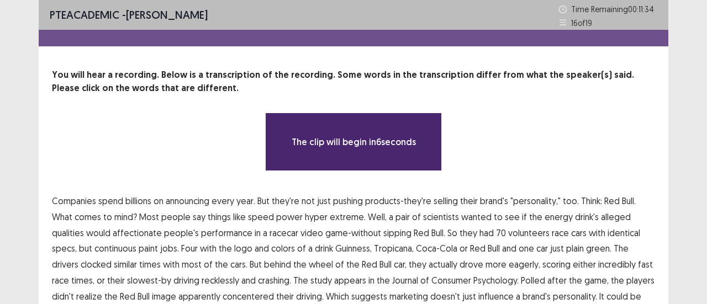
scroll to position [64, 0]
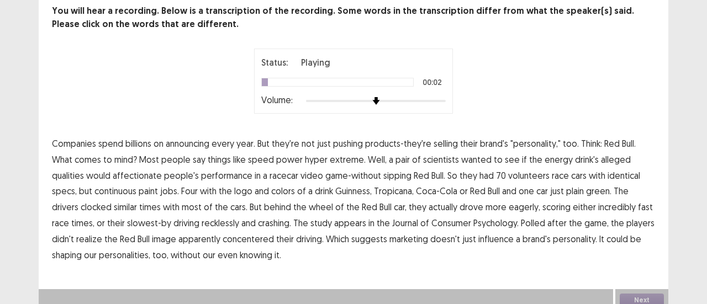
click at [190, 140] on span "announcing" at bounding box center [188, 143] width 44 height 13
click at [113, 172] on span "affectionate" at bounding box center [137, 175] width 49 height 13
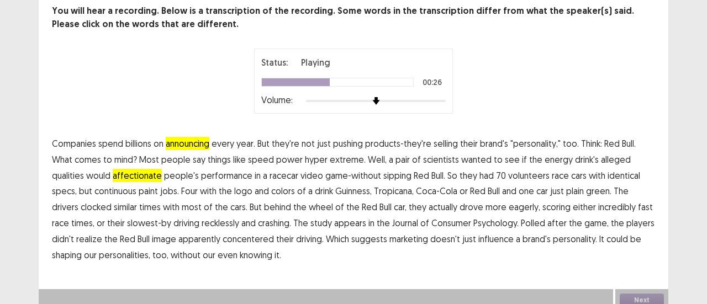
click at [94, 189] on span "continuous" at bounding box center [115, 190] width 42 height 13
click at [509, 204] on span "eagerly," at bounding box center [524, 207] width 31 height 13
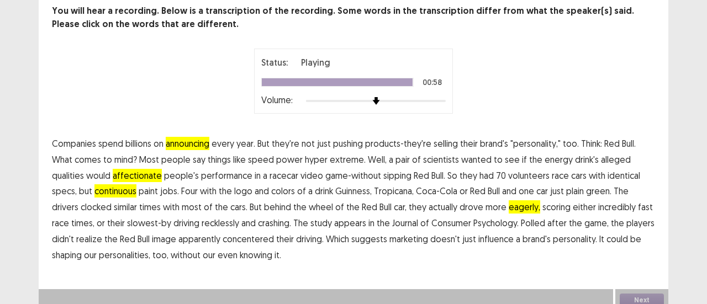
scroll to position [71, 0]
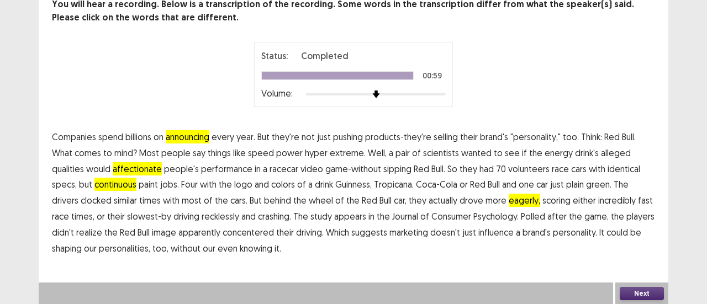
click at [639, 299] on button "Next" at bounding box center [642, 293] width 44 height 13
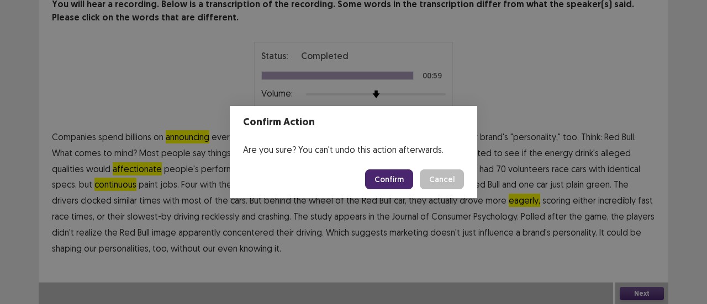
click at [402, 187] on button "Confirm" at bounding box center [389, 180] width 48 height 20
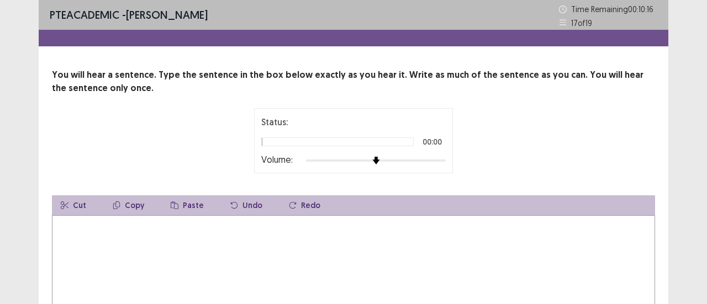
click at [351, 246] on textarea at bounding box center [353, 276] width 603 height 122
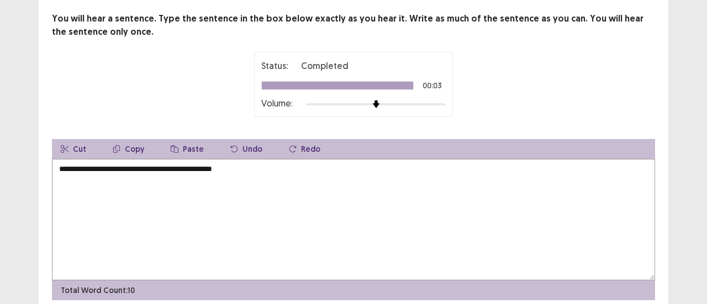
scroll to position [101, 0]
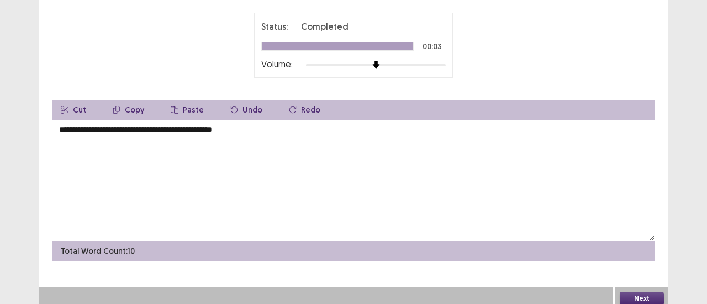
click at [63, 126] on textarea "**********" at bounding box center [353, 181] width 603 height 122
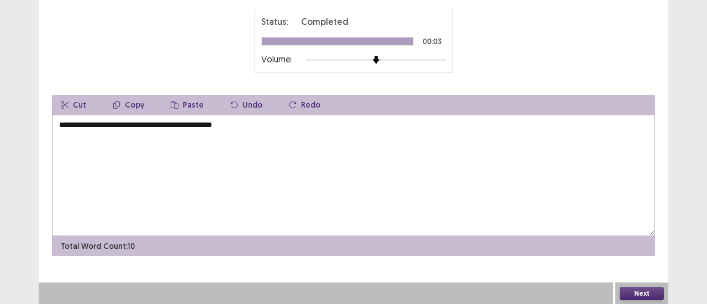
type textarea "**********"
click at [630, 293] on button "Next" at bounding box center [642, 293] width 44 height 13
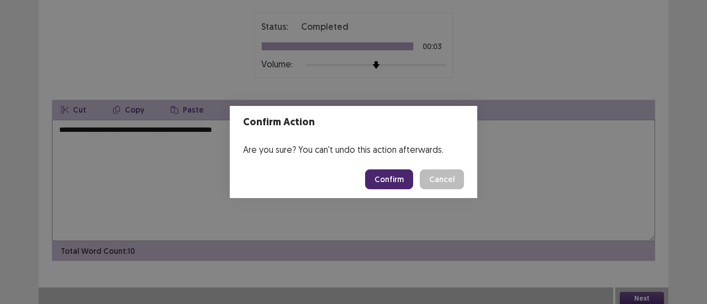
click at [390, 182] on button "Confirm" at bounding box center [389, 180] width 48 height 20
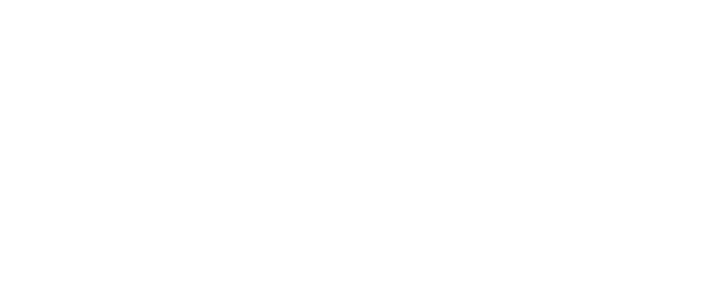
scroll to position [0, 0]
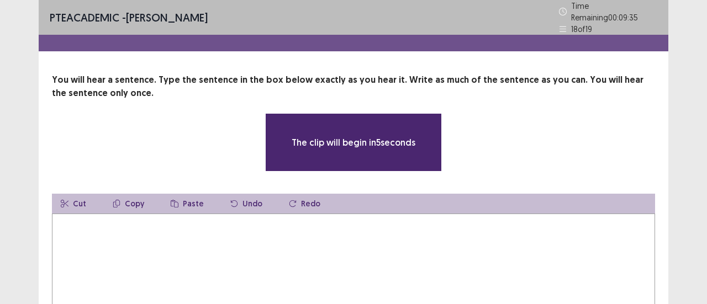
click at [236, 252] on textarea at bounding box center [353, 275] width 603 height 122
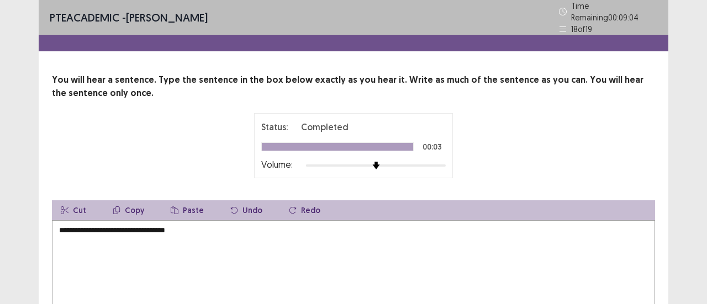
click at [57, 227] on textarea "**********" at bounding box center [353, 281] width 603 height 122
click at [215, 228] on textarea "**********" at bounding box center [353, 281] width 603 height 122
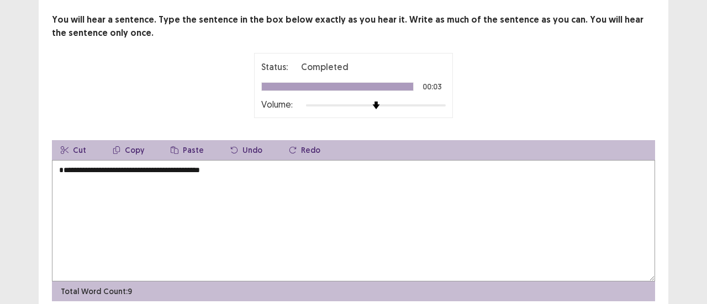
scroll to position [91, 0]
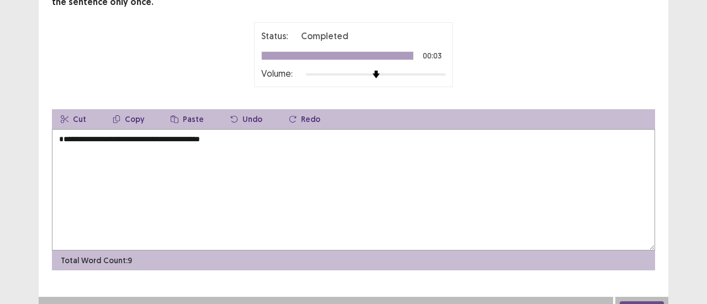
type textarea "**********"
click at [634, 302] on button "Next" at bounding box center [642, 308] width 44 height 13
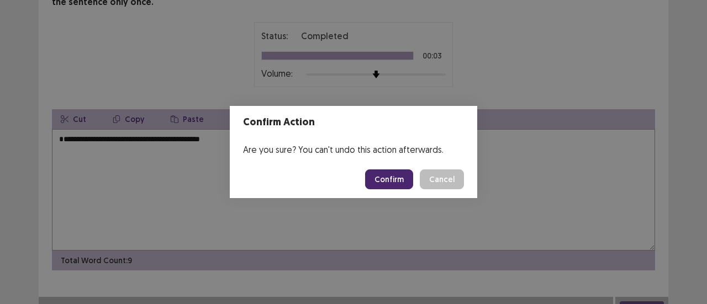
click at [386, 177] on button "Confirm" at bounding box center [389, 180] width 48 height 20
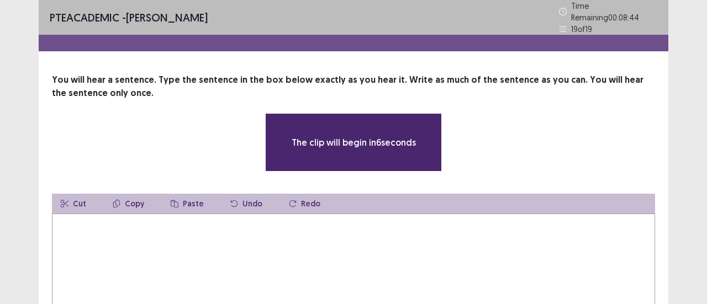
click at [244, 252] on textarea at bounding box center [353, 275] width 603 height 122
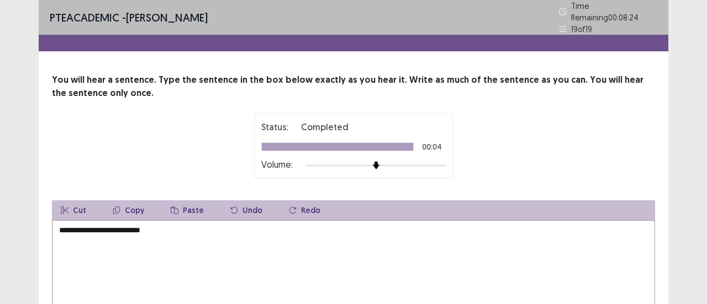
click at [57, 228] on textarea "**********" at bounding box center [353, 281] width 603 height 122
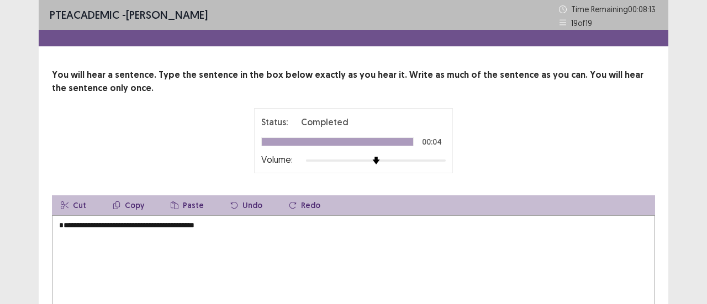
click at [228, 230] on textarea "**********" at bounding box center [353, 276] width 603 height 122
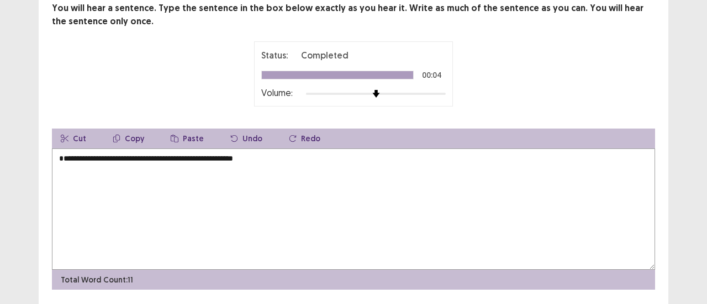
scroll to position [101, 0]
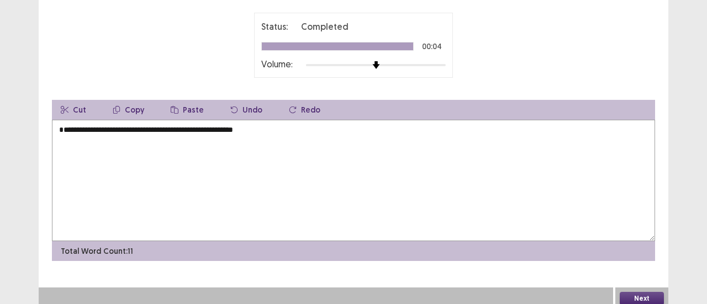
type textarea "**********"
click at [650, 292] on button "Next" at bounding box center [642, 298] width 44 height 13
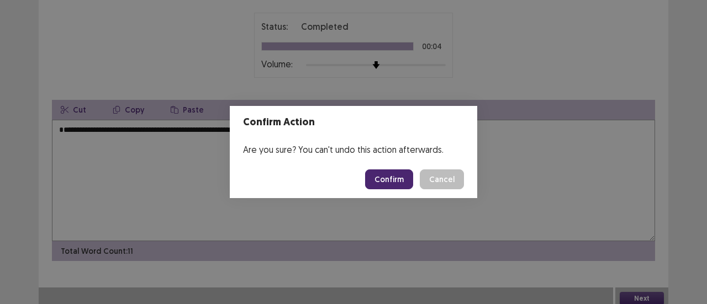
click at [400, 176] on button "Confirm" at bounding box center [389, 180] width 48 height 20
